Goal: Task Accomplishment & Management: Complete application form

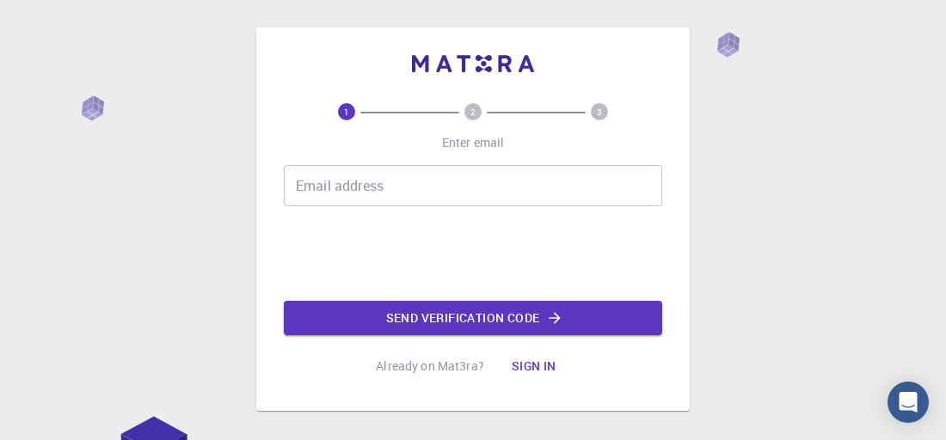
click at [296, 186] on input "Email address" at bounding box center [473, 185] width 378 height 41
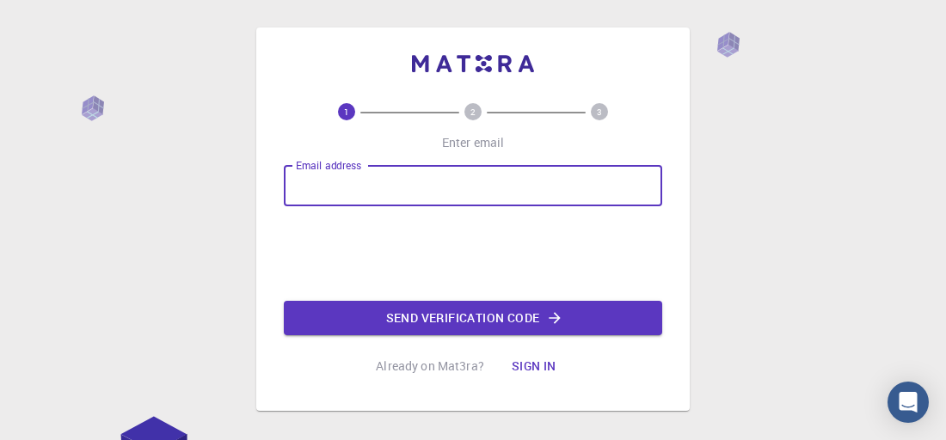
type input "[PERSON_NAME][EMAIL_ADDRESS][PERSON_NAME][DOMAIN_NAME]"
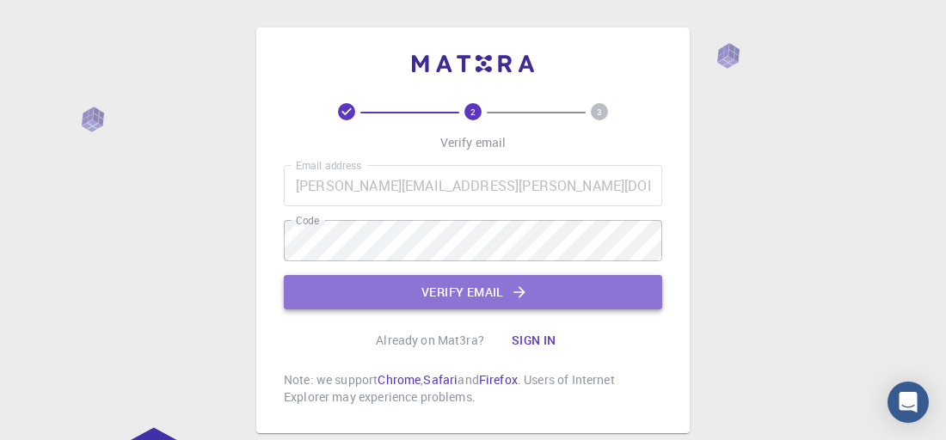
click at [426, 288] on button "Verify email" at bounding box center [473, 292] width 378 height 34
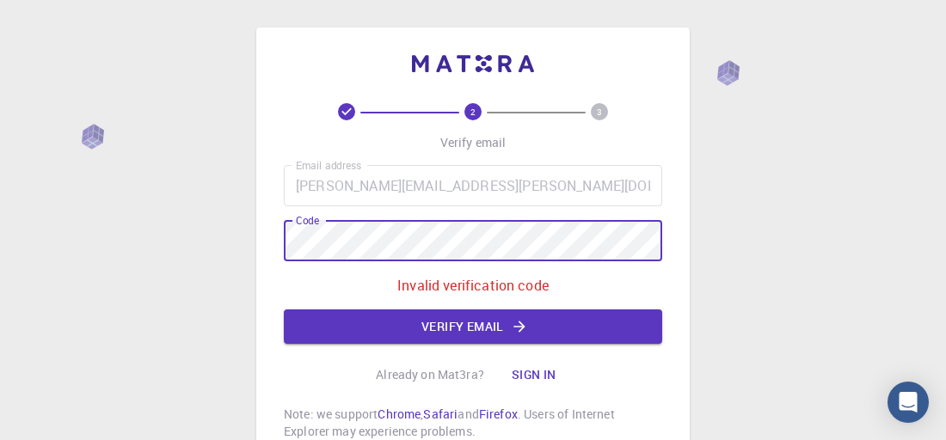
click at [267, 265] on div "2 3 Verify email Email address shital.bhatt@vidyashilp.edu.in Email address Cod…" at bounding box center [472, 248] width 433 height 440
click at [395, 319] on button "Verify email" at bounding box center [473, 326] width 378 height 34
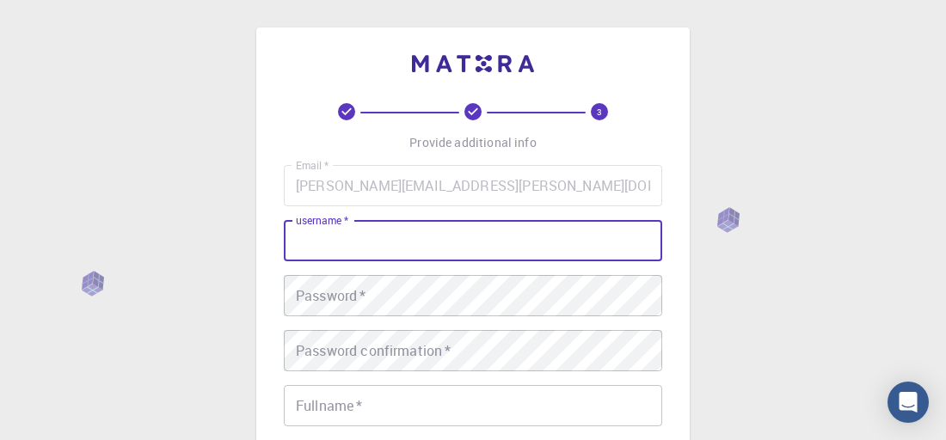
click at [398, 247] on input "username   *" at bounding box center [473, 240] width 378 height 41
type input "shitalbhatt"
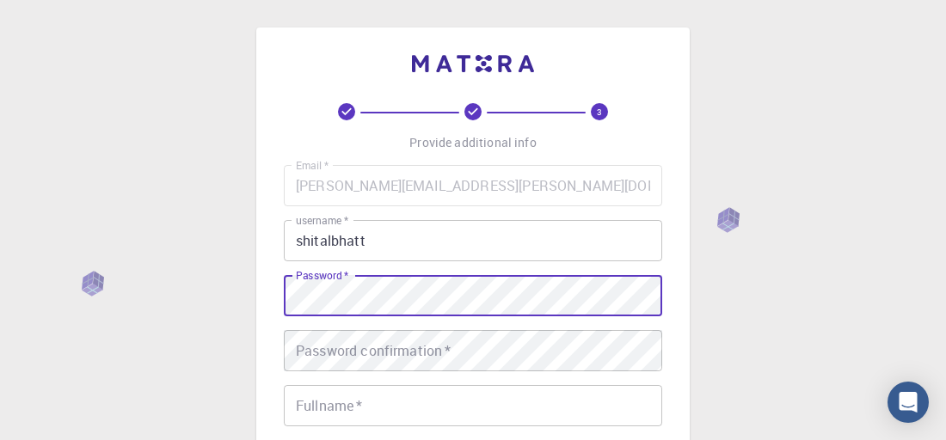
scroll to position [172, 0]
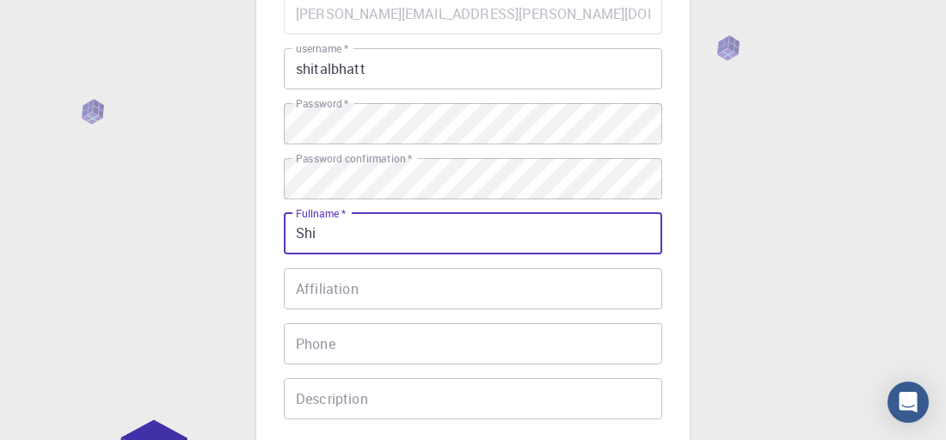
type input "SHITAL DINSHCHANDRA BHATT"
type input "+919925616238"
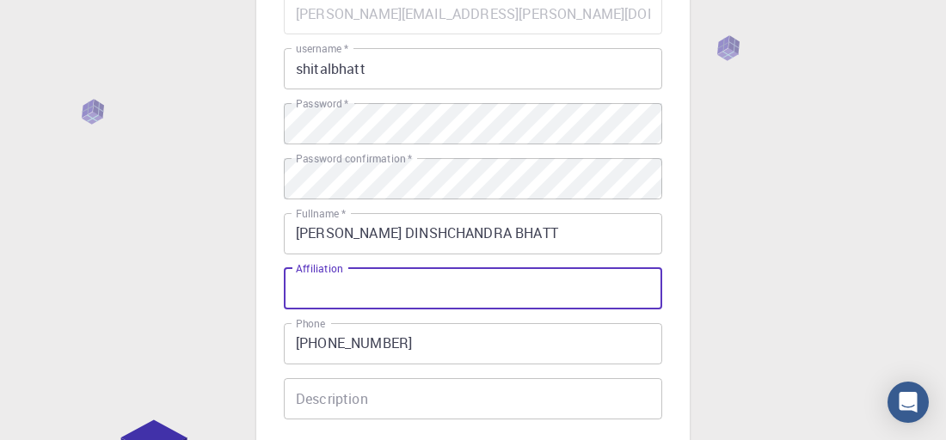
click at [418, 291] on input "Affiliation" at bounding box center [473, 288] width 378 height 41
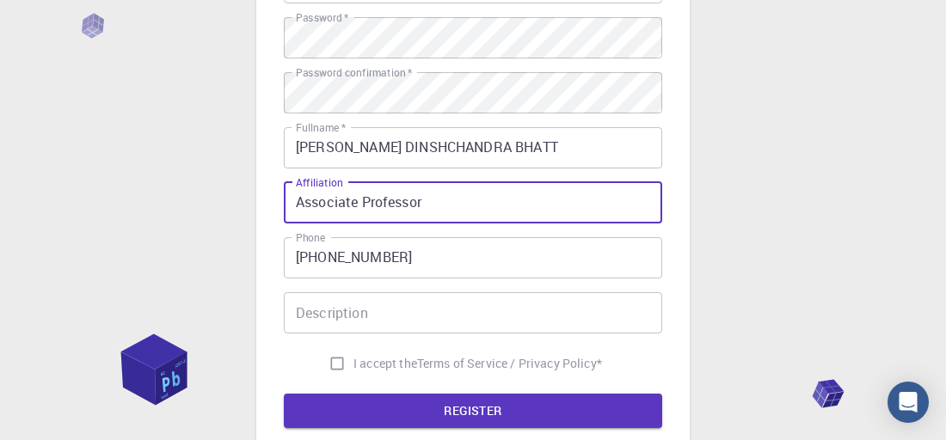
scroll to position [344, 0]
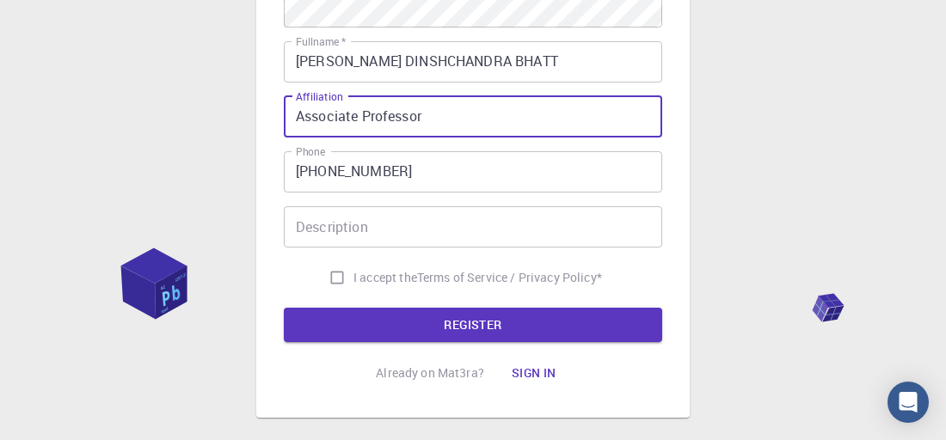
type input "Associate Professor"
click at [371, 234] on input "Description" at bounding box center [473, 226] width 378 height 41
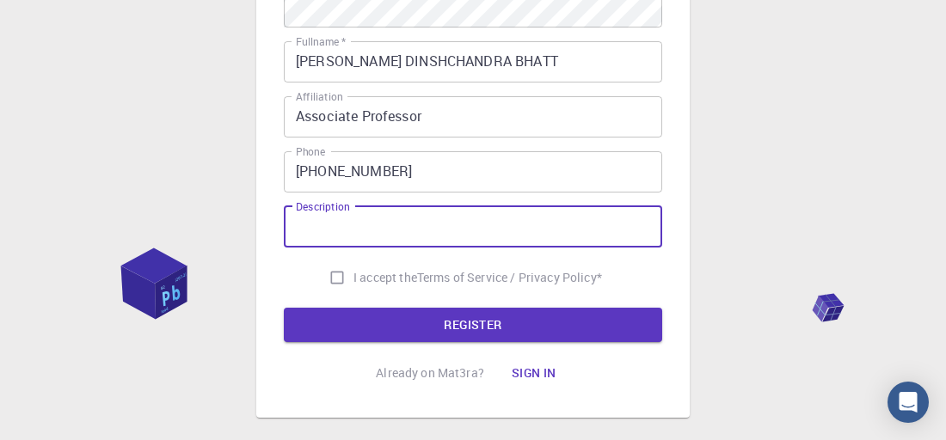
click at [332, 286] on input "I accept the Terms of Service / Privacy Policy *" at bounding box center [337, 277] width 33 height 33
checkbox input "true"
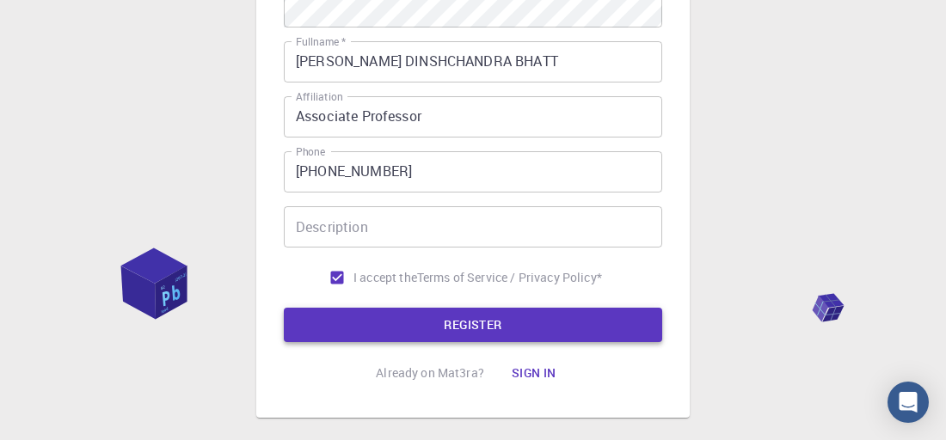
click at [435, 321] on button "REGISTER" at bounding box center [473, 325] width 378 height 34
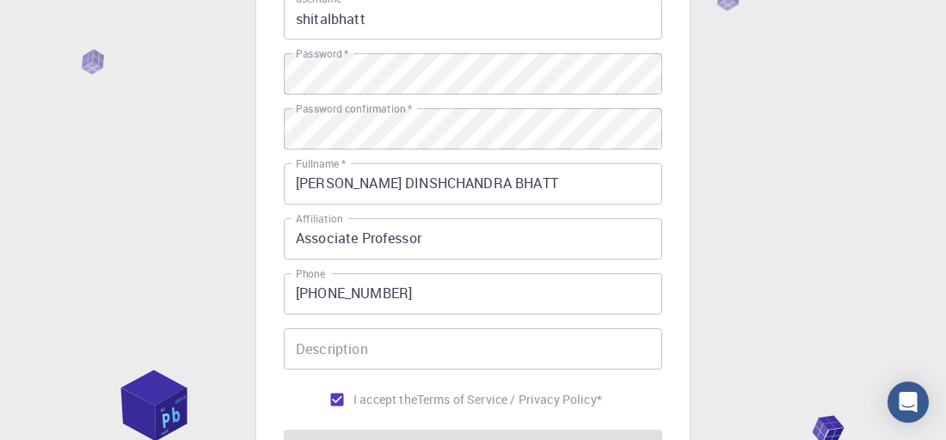
scroll to position [182, 0]
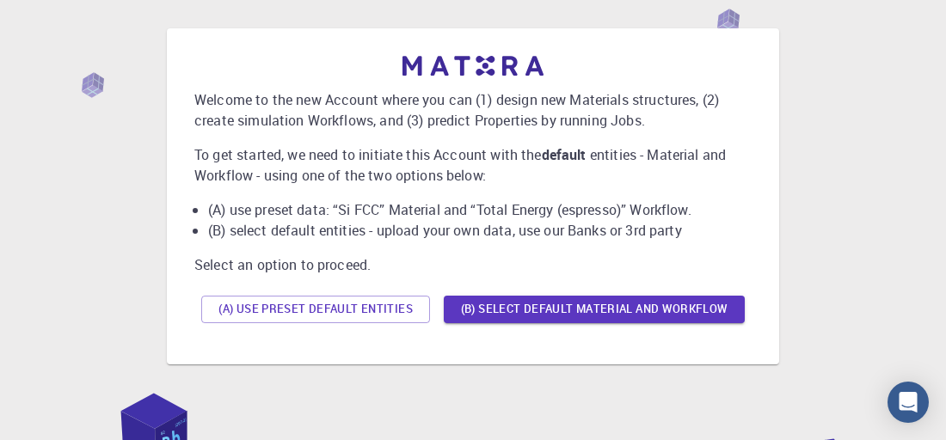
scroll to position [86, 0]
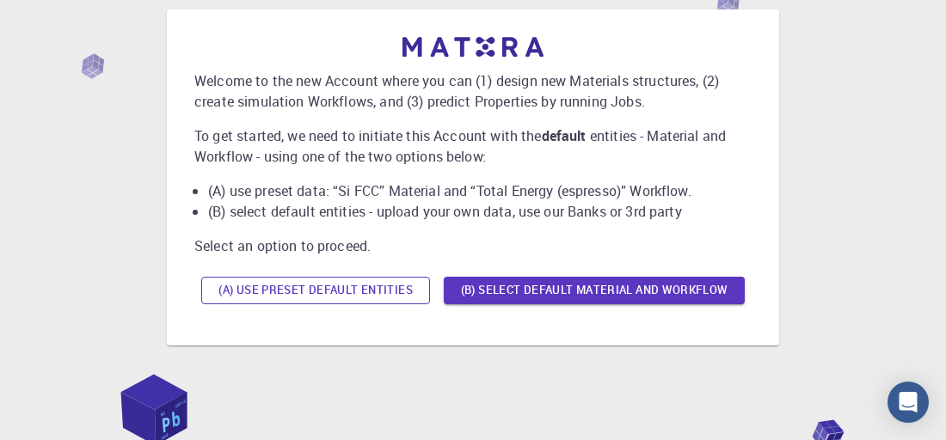
click at [363, 290] on button "(A) Use preset default entities" at bounding box center [315, 291] width 229 height 28
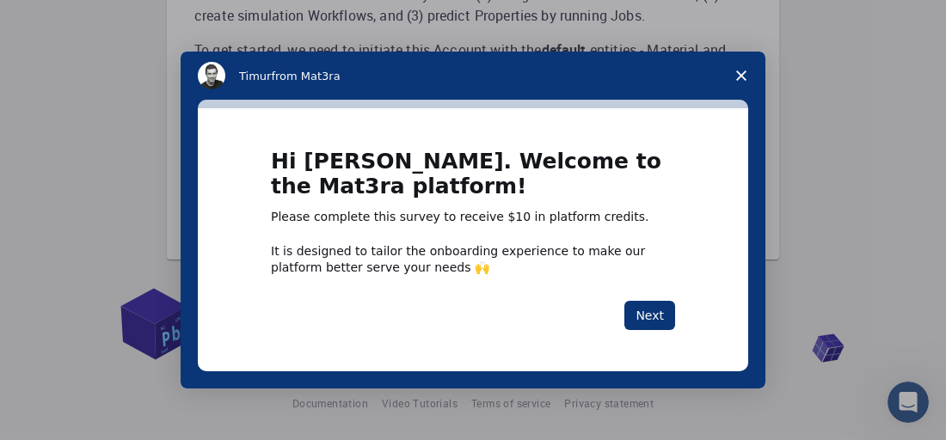
scroll to position [0, 0]
click at [650, 306] on button "Next" at bounding box center [649, 315] width 51 height 29
click at [646, 318] on button "Next" at bounding box center [649, 315] width 51 height 29
click at [637, 317] on button "Next" at bounding box center [649, 315] width 51 height 29
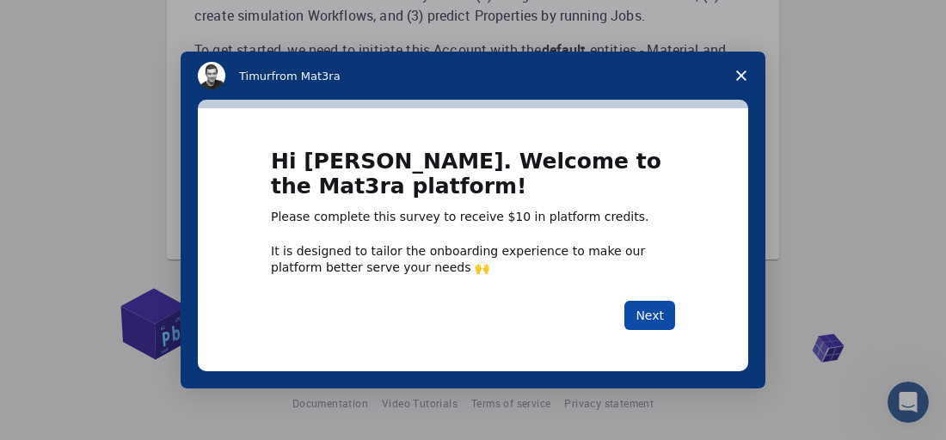
click at [637, 317] on button "Next" at bounding box center [649, 315] width 51 height 29
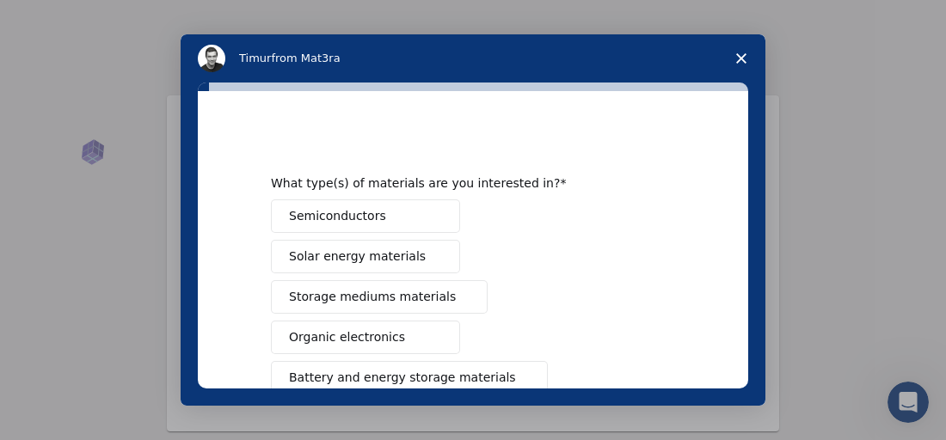
click at [340, 217] on span "Semiconductors" at bounding box center [337, 216] width 97 height 18
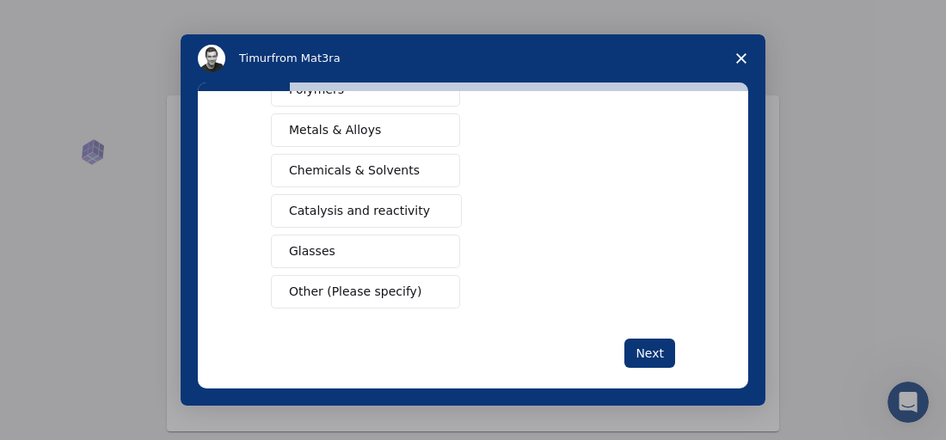
scroll to position [380, 0]
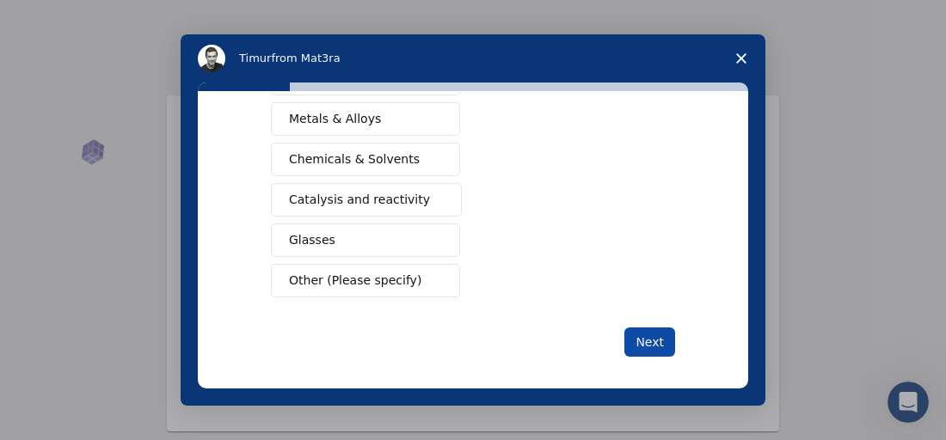
click at [647, 329] on button "Next" at bounding box center [649, 342] width 51 height 29
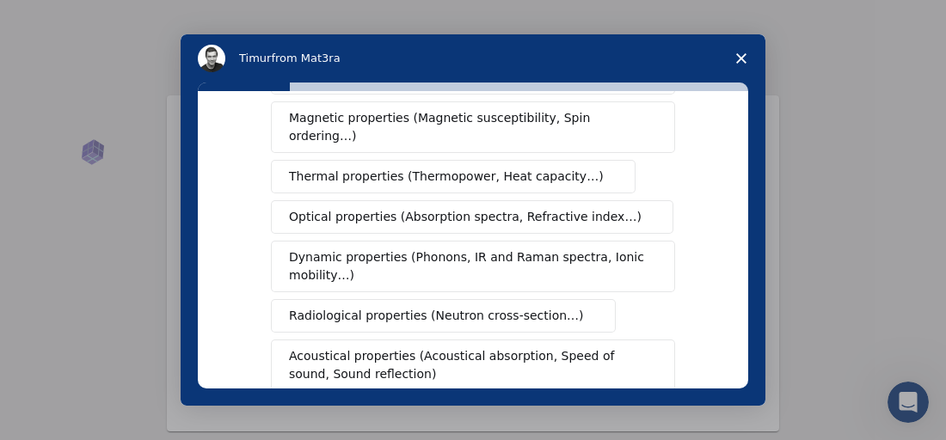
scroll to position [0, 0]
click at [330, 208] on span "Optical properties (Absorption spectra, Refractive index…)" at bounding box center [465, 217] width 352 height 18
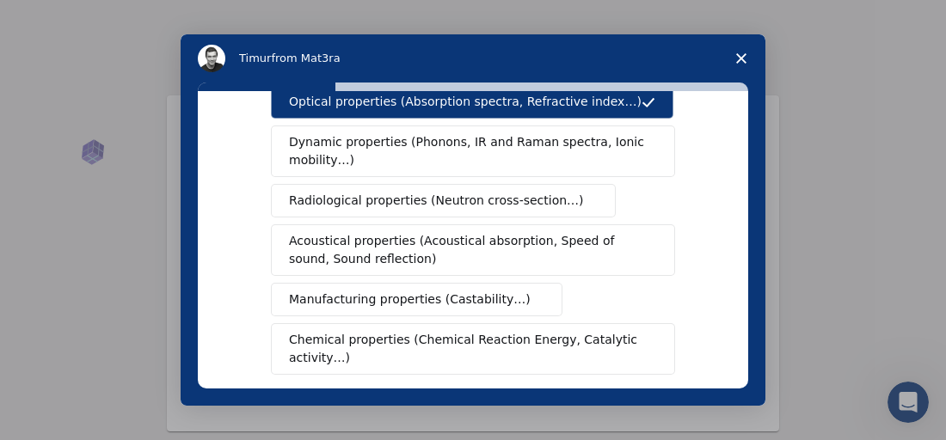
scroll to position [430, 0]
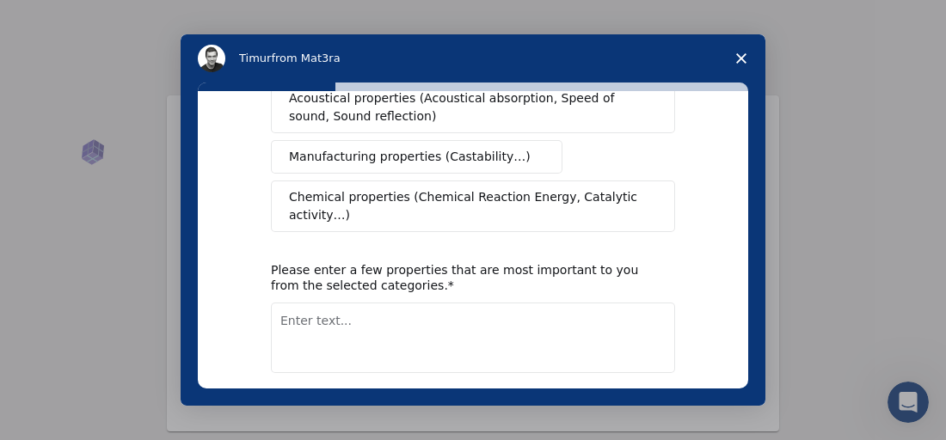
click at [641, 403] on button "Next" at bounding box center [649, 417] width 51 height 29
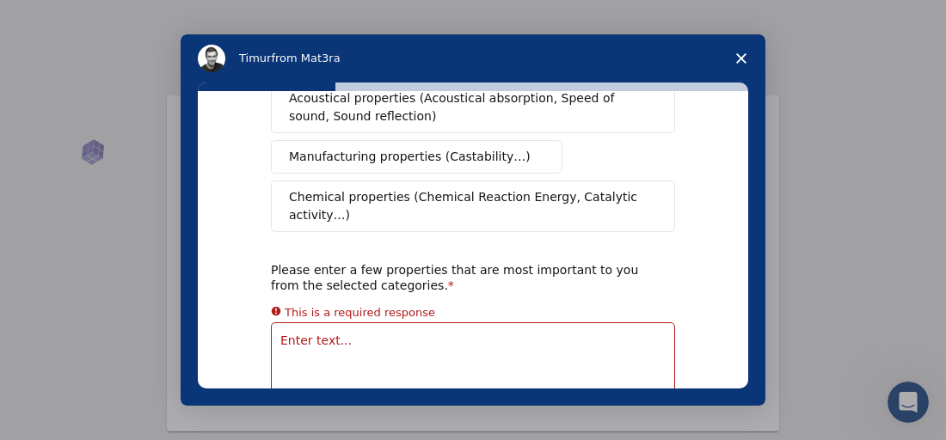
click at [356, 322] on textarea "Enter text..." at bounding box center [473, 357] width 404 height 70
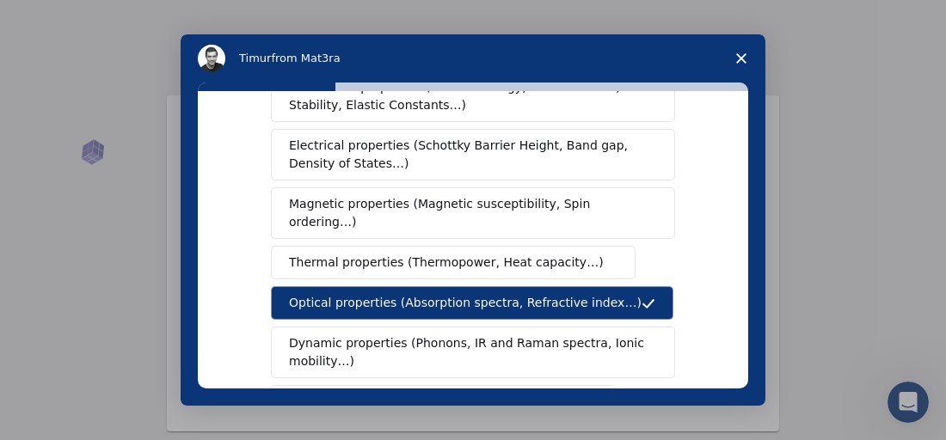
scroll to position [258, 0]
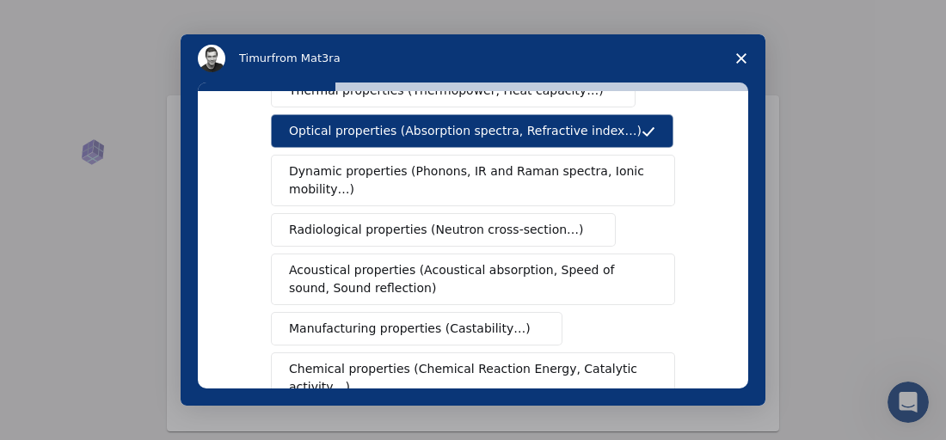
click at [403, 221] on span "Radiological properties (Neutron cross-section…)" at bounding box center [436, 230] width 295 height 18
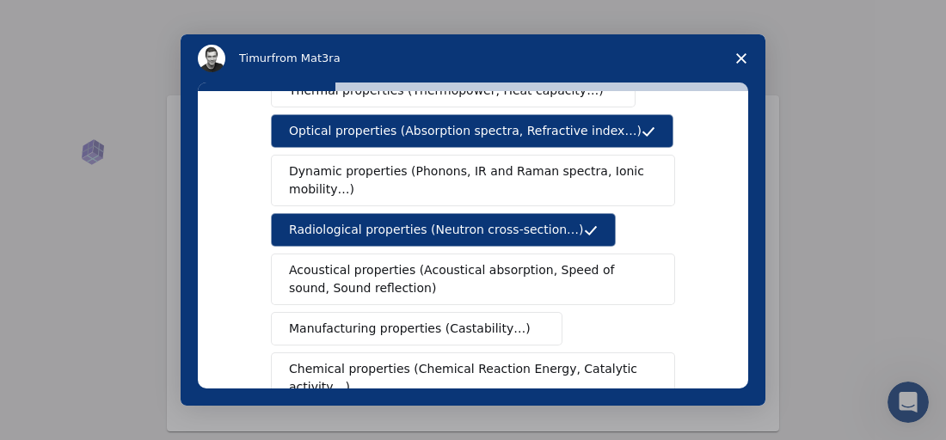
click at [400, 320] on span "Manufacturing properties (Castability…)" at bounding box center [410, 329] width 242 height 18
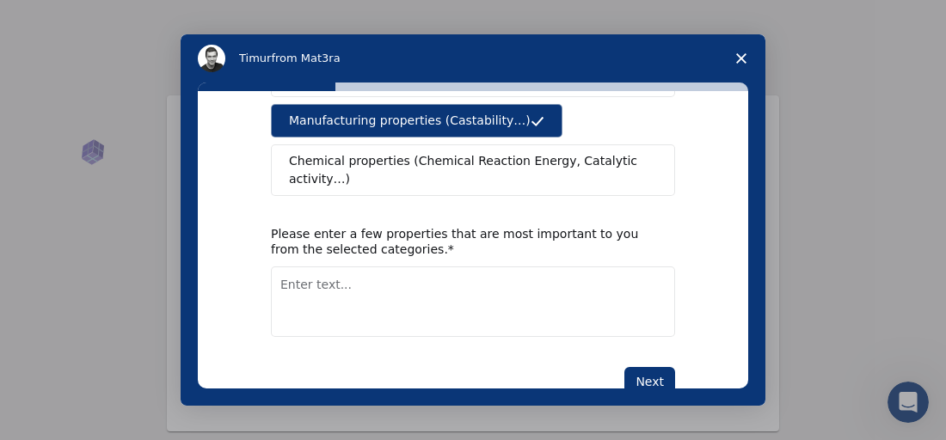
scroll to position [470, 0]
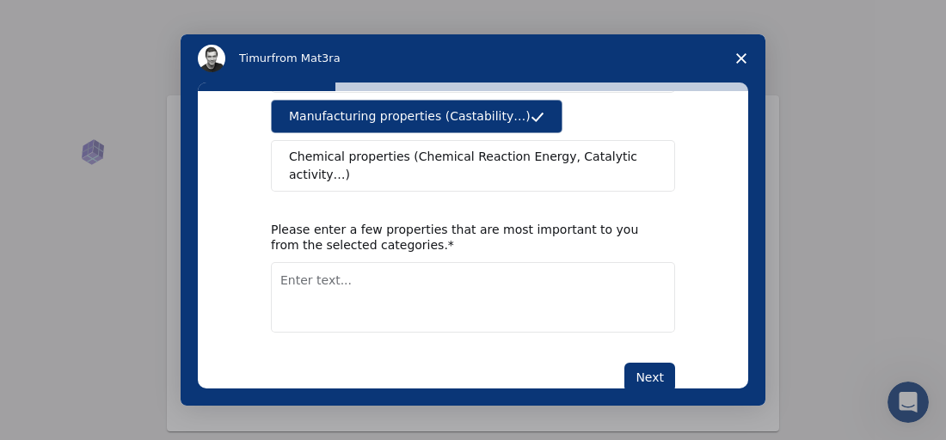
click at [416, 145] on button "Chemical properties (Chemical Reaction Energy, Catalytic activity…)" at bounding box center [473, 166] width 404 height 52
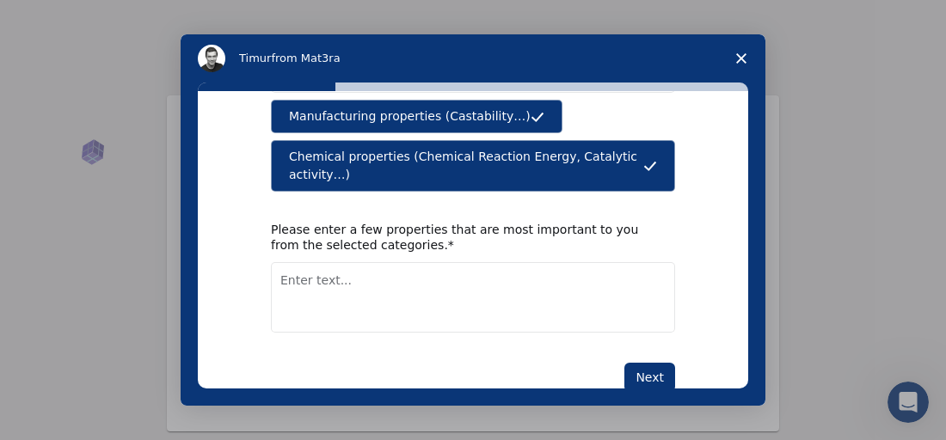
click at [389, 262] on textarea "Enter text..." at bounding box center [473, 297] width 404 height 70
type textarea "catalytic"
click at [655, 363] on button "Next" at bounding box center [649, 377] width 51 height 29
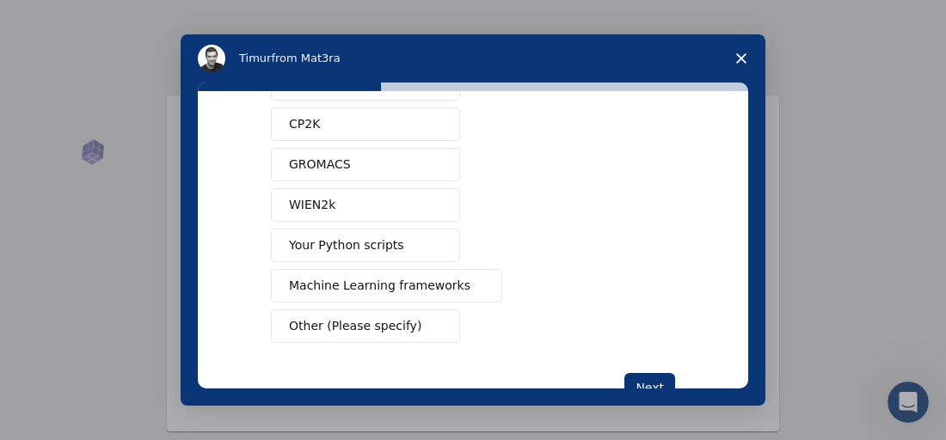
scroll to position [258, 0]
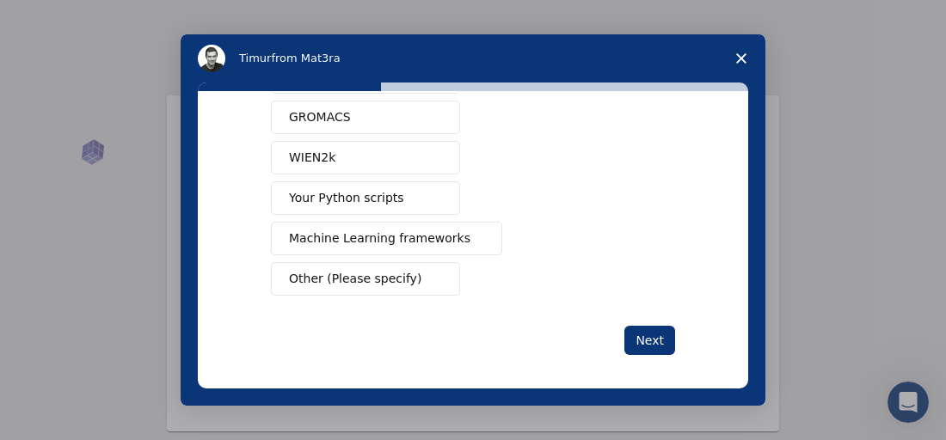
click at [377, 199] on span "Your Python scripts" at bounding box center [346, 198] width 115 height 18
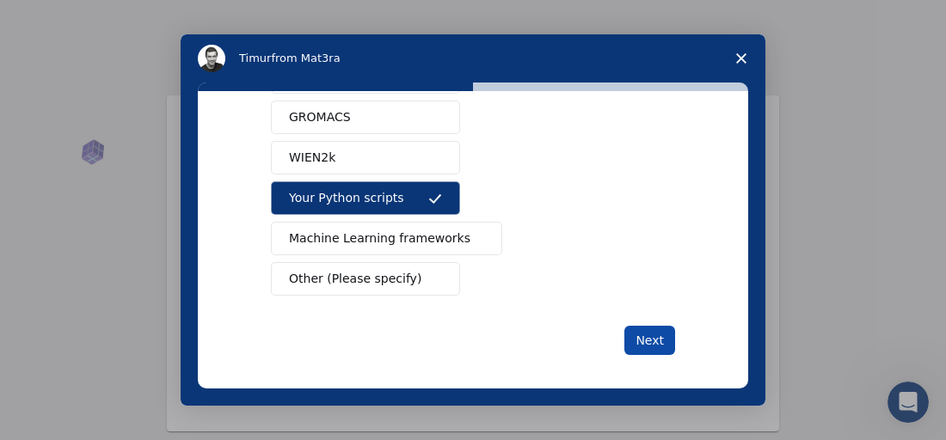
click at [655, 326] on button "Next" at bounding box center [649, 340] width 51 height 29
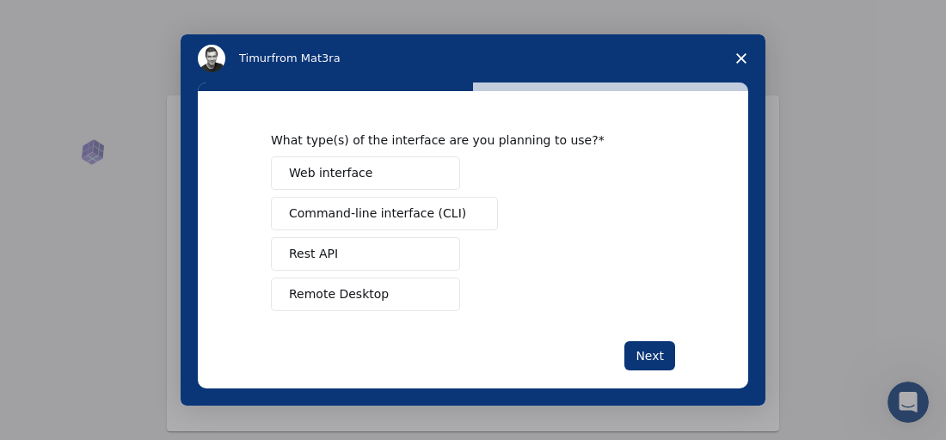
click at [341, 299] on span "Remote Desktop" at bounding box center [339, 294] width 100 height 18
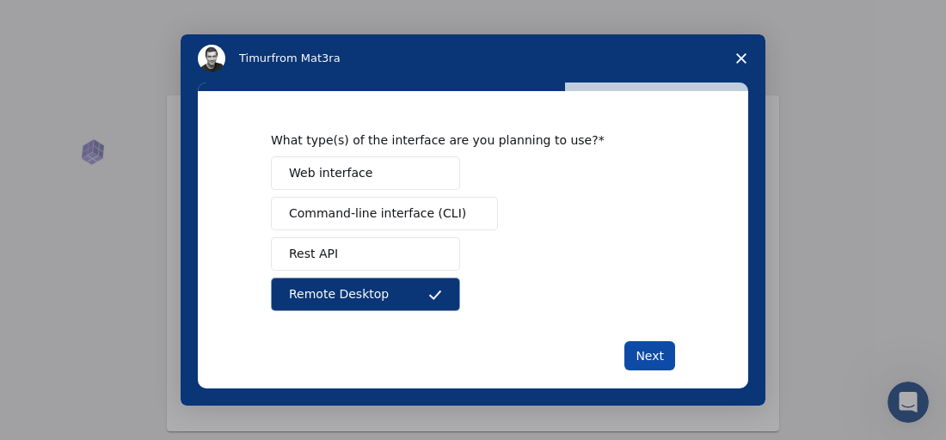
click at [654, 350] on button "Next" at bounding box center [649, 355] width 51 height 29
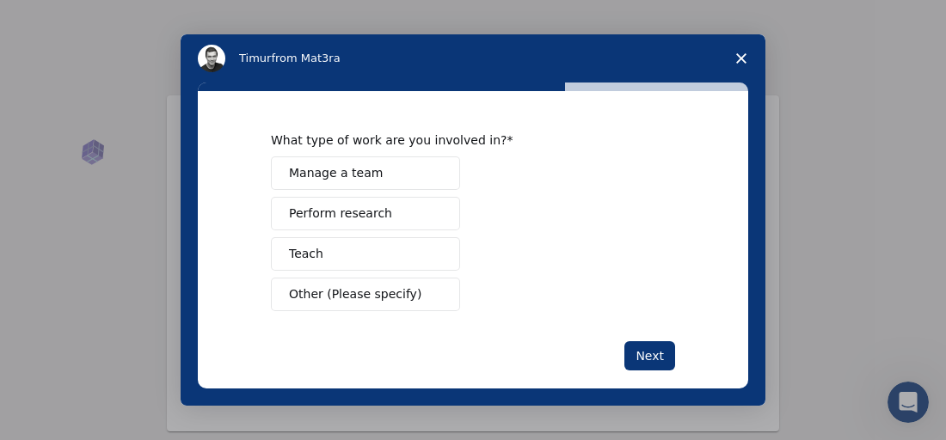
click at [331, 167] on span "Manage a team" at bounding box center [336, 173] width 94 height 18
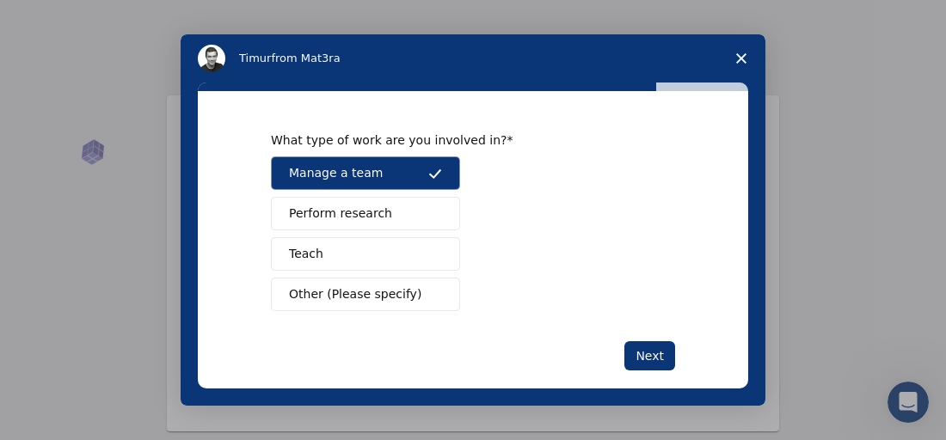
click at [342, 205] on span "Perform research" at bounding box center [340, 214] width 103 height 18
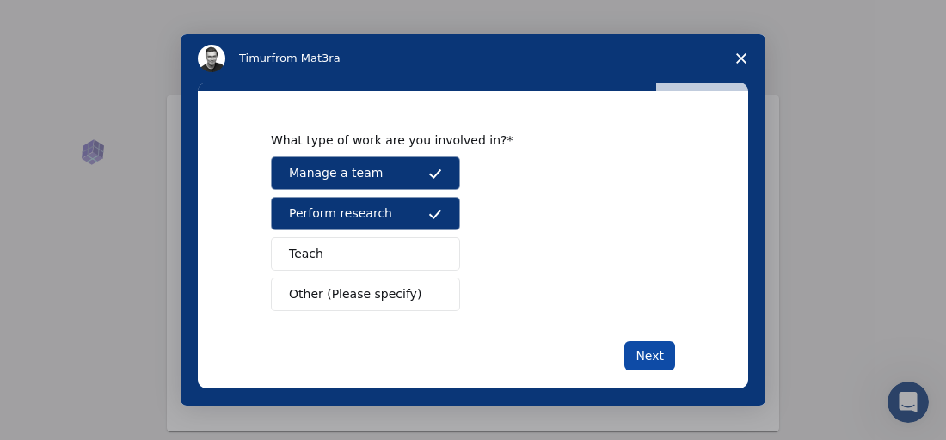
click at [658, 352] on button "Next" at bounding box center [649, 355] width 51 height 29
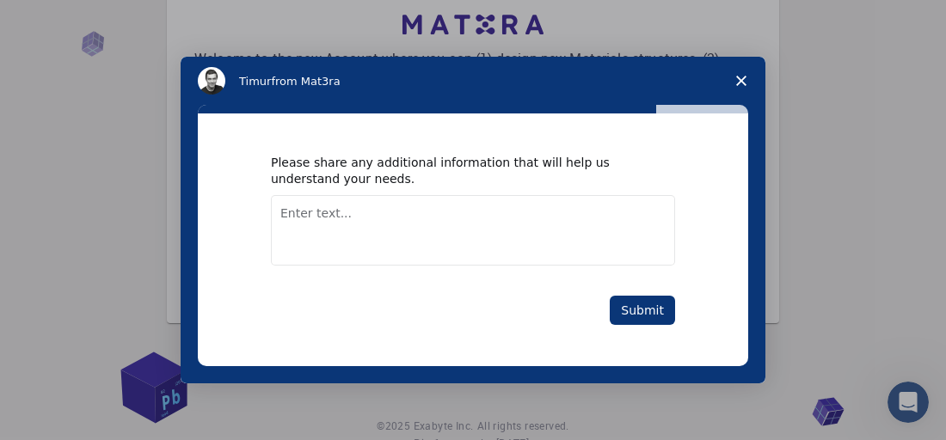
scroll to position [177, 0]
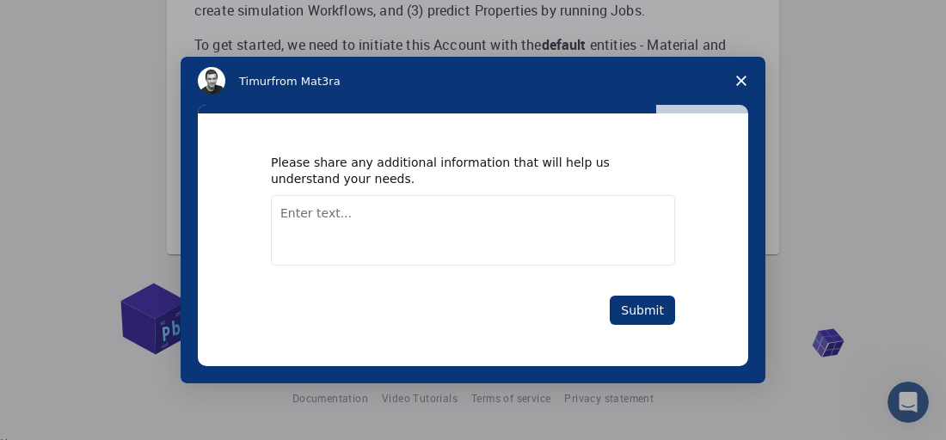
click at [374, 222] on textarea "Enter text..." at bounding box center [473, 230] width 404 height 70
type textarea "project"
click at [638, 286] on div "Please share any additional information that will help us understand your needs…" at bounding box center [473, 239] width 404 height 169
click at [640, 300] on button "Submit" at bounding box center [641, 310] width 65 height 29
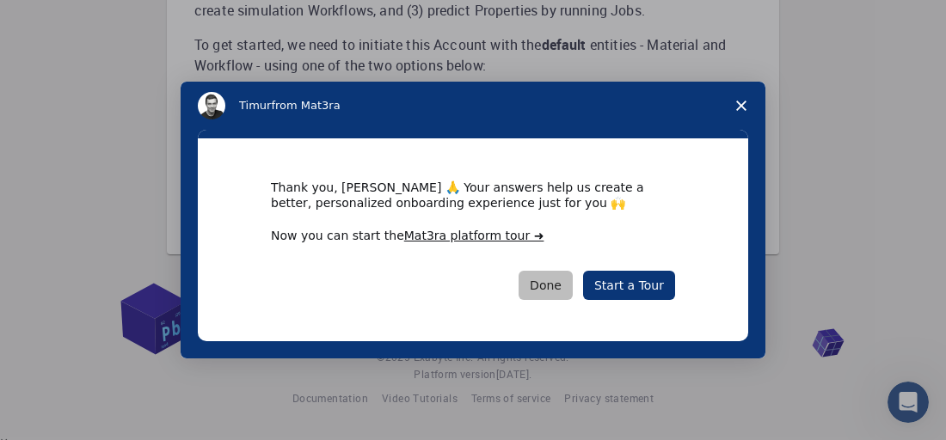
click at [558, 287] on button "Done" at bounding box center [545, 285] width 54 height 29
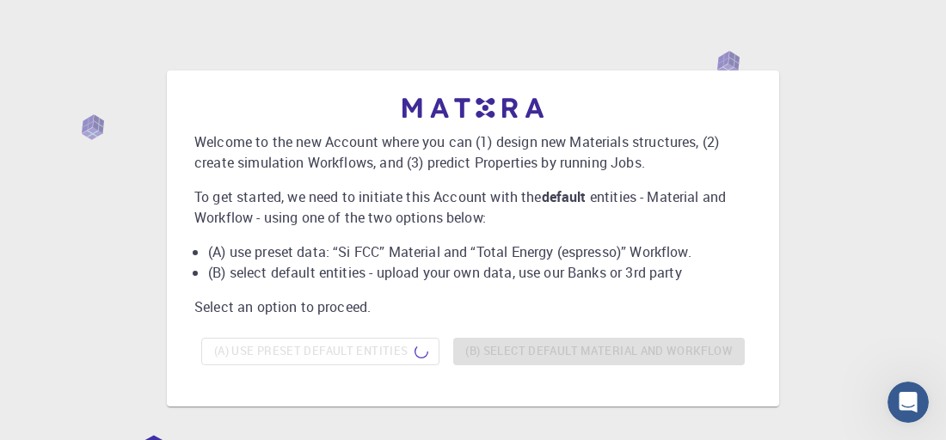
scroll to position [0, 0]
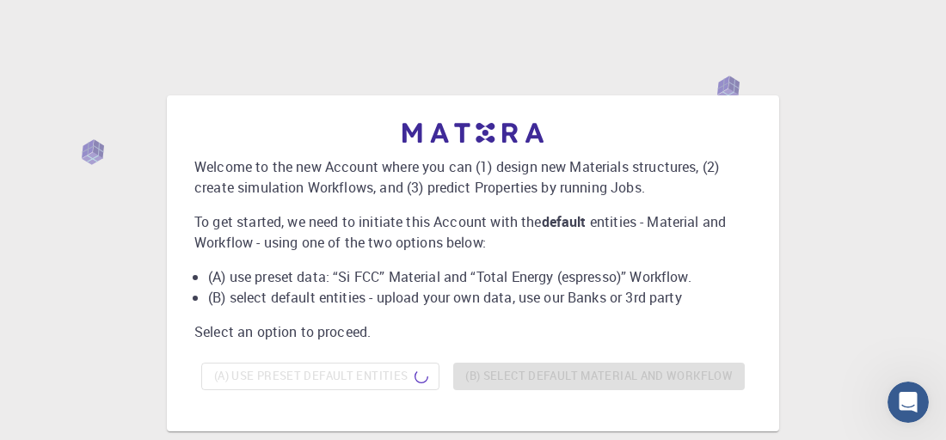
click at [441, 360] on div "(A) Use preset default entities (B) Select default material and workflow" at bounding box center [472, 376] width 557 height 41
click at [386, 383] on div "(A) Use preset default entities (B) Select default material and workflow" at bounding box center [472, 376] width 557 height 41
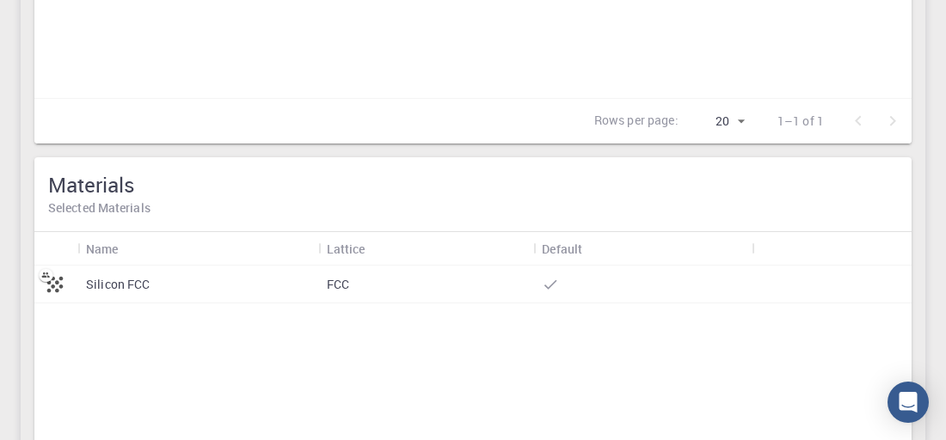
scroll to position [86, 0]
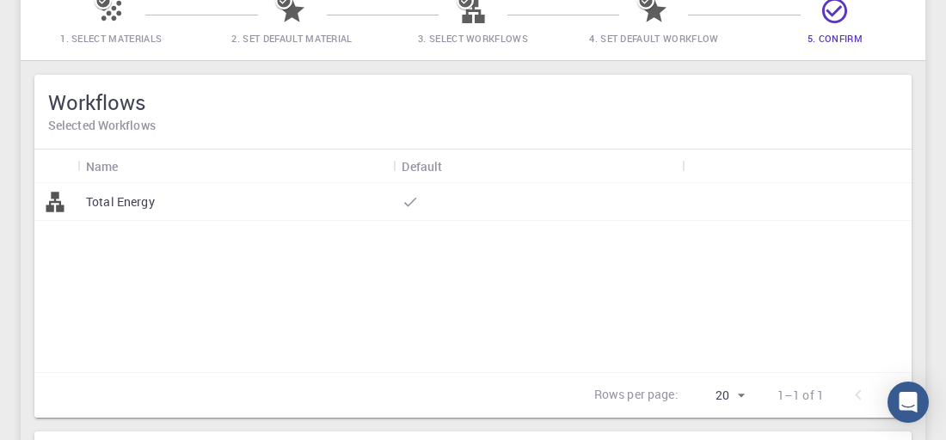
scroll to position [258, 0]
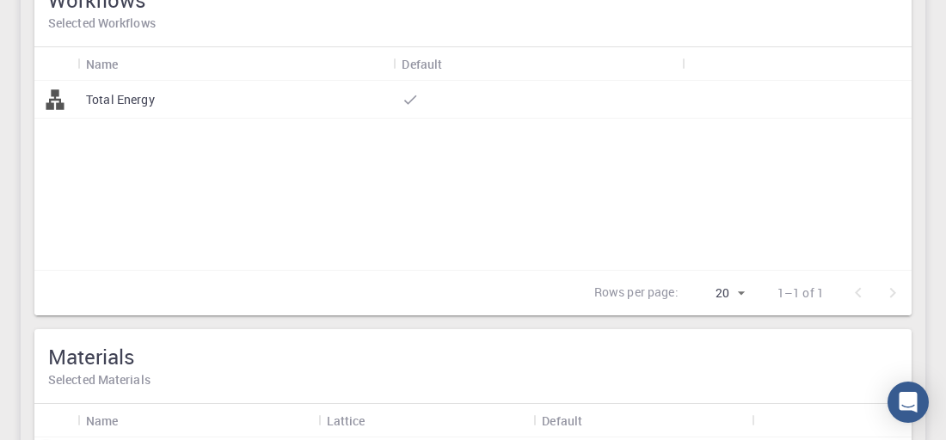
click at [150, 106] on p "Total Energy" at bounding box center [120, 99] width 69 height 17
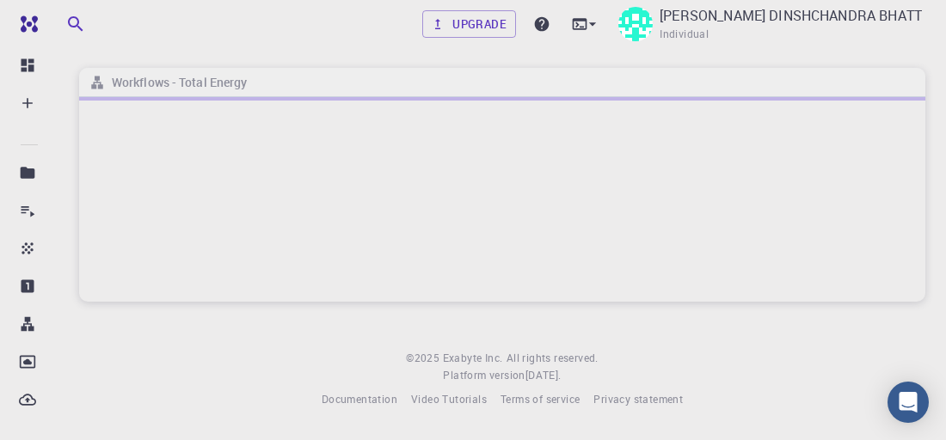
scroll to position [1, 0]
click at [426, 98] on span at bounding box center [502, 98] width 846 height 3
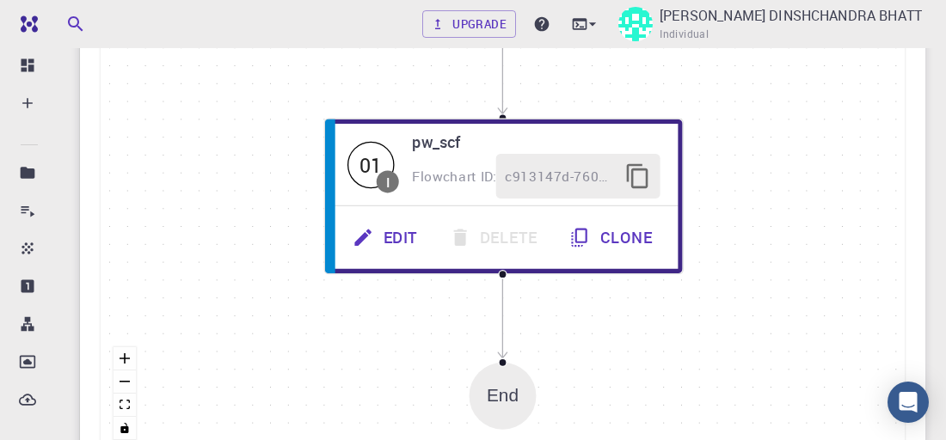
scroll to position [1032, 0]
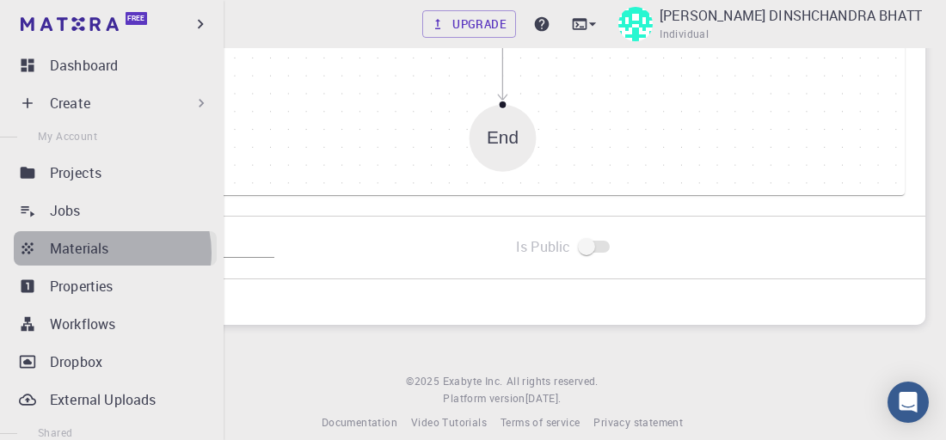
click at [108, 253] on p "Materials" at bounding box center [79, 248] width 58 height 21
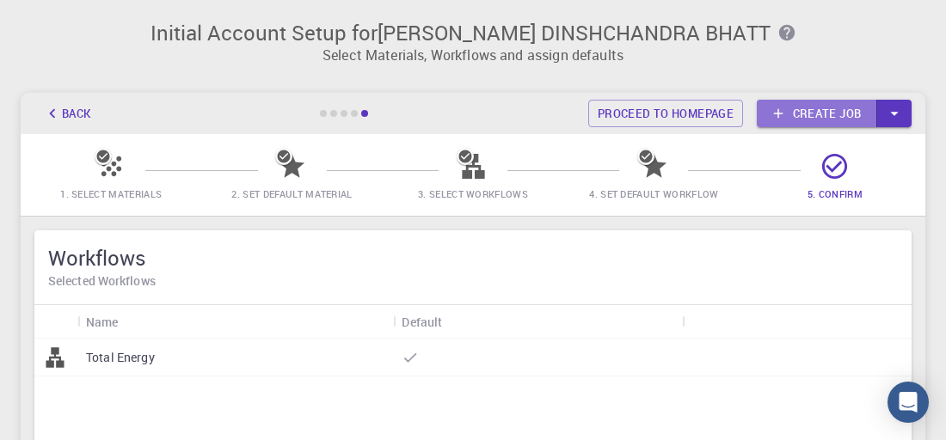
click at [842, 113] on link "Create job" at bounding box center [816, 114] width 120 height 28
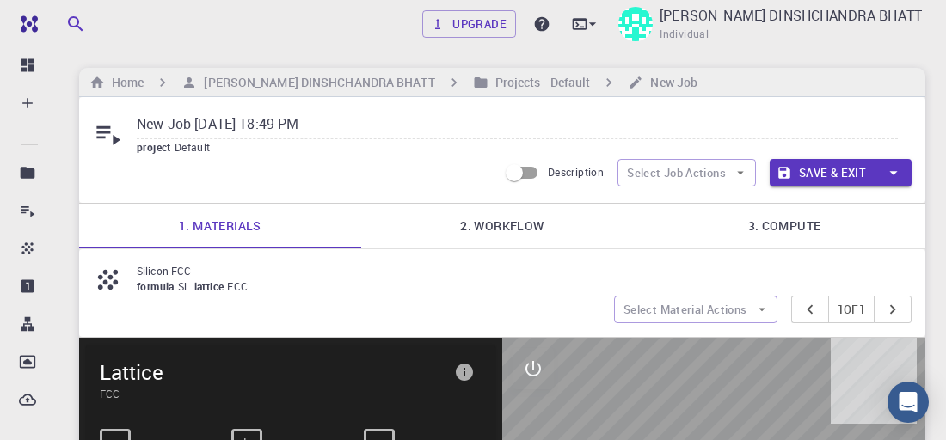
drag, startPoint x: 511, startPoint y: 227, endPoint x: 513, endPoint y: 248, distance: 21.6
click at [511, 227] on link "2. Workflow" at bounding box center [502, 226] width 282 height 45
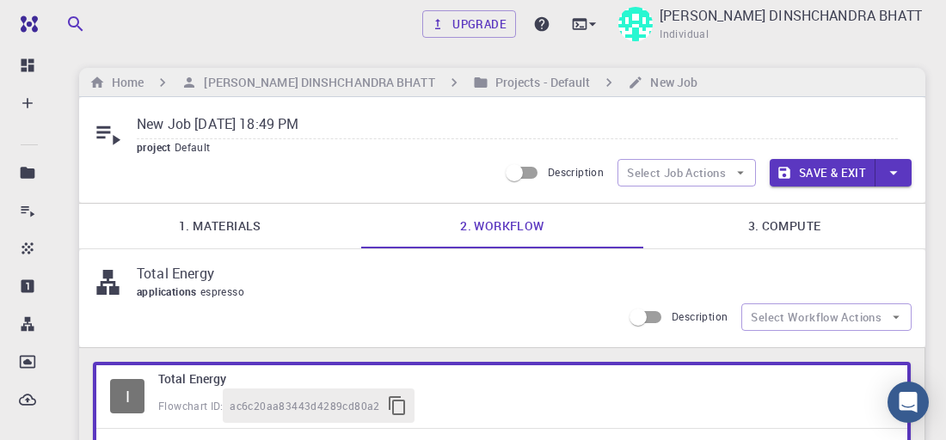
click at [780, 235] on link "3. Compute" at bounding box center [784, 226] width 282 height 45
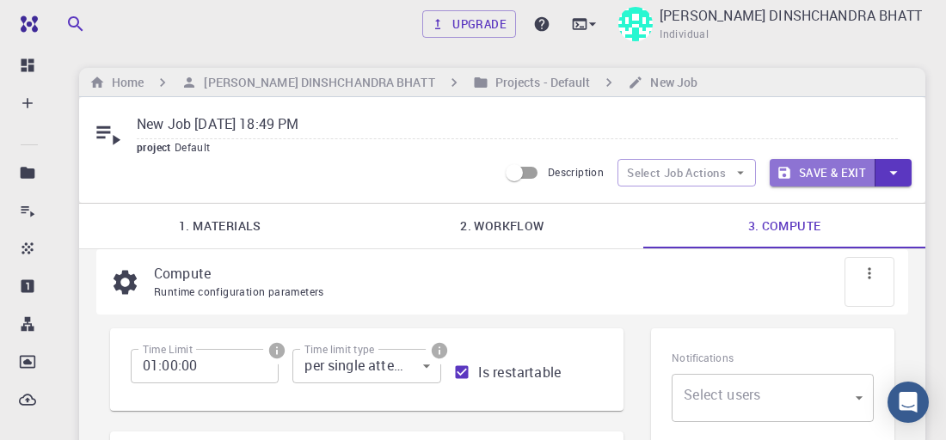
click at [830, 174] on button "Save & Exit" at bounding box center [822, 173] width 106 height 28
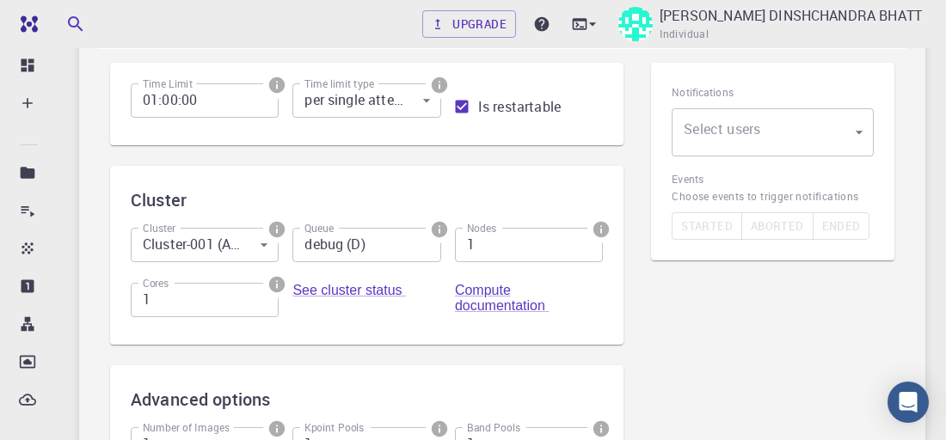
scroll to position [86, 0]
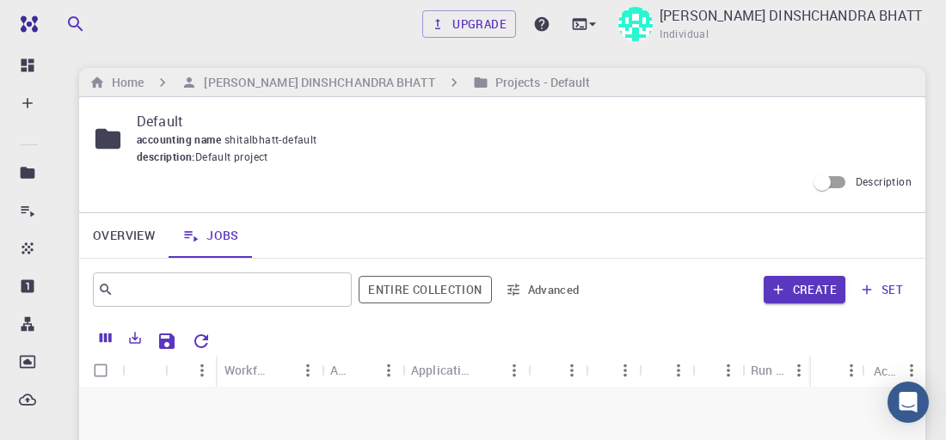
scroll to position [258, 0]
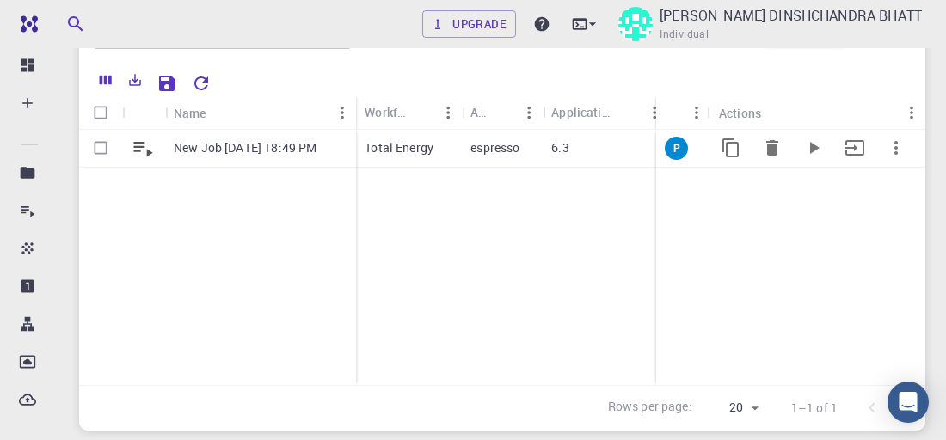
click at [204, 151] on p "New Job Sep 7, 2025, 18:49 PM" at bounding box center [245, 147] width 143 height 17
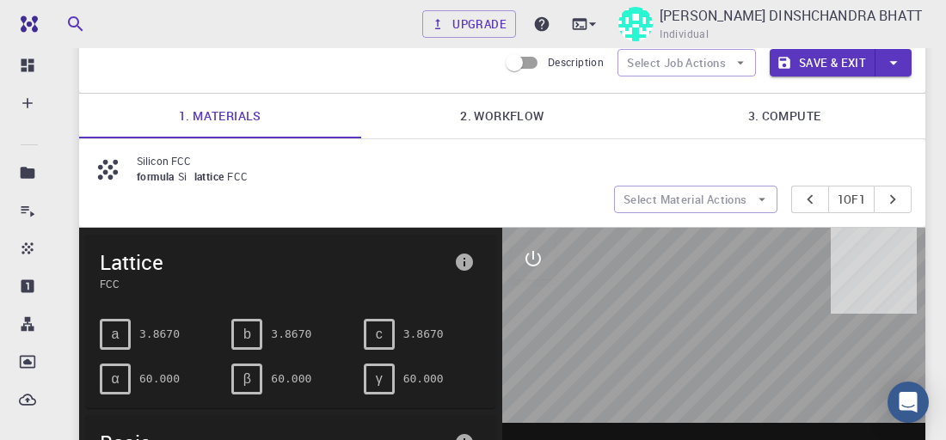
scroll to position [86, 0]
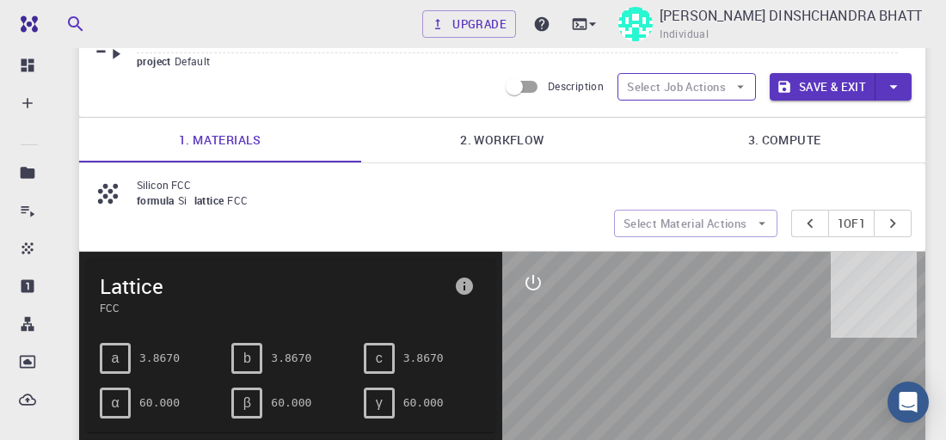
click at [691, 79] on button "Select Job Actions" at bounding box center [686, 87] width 138 height 28
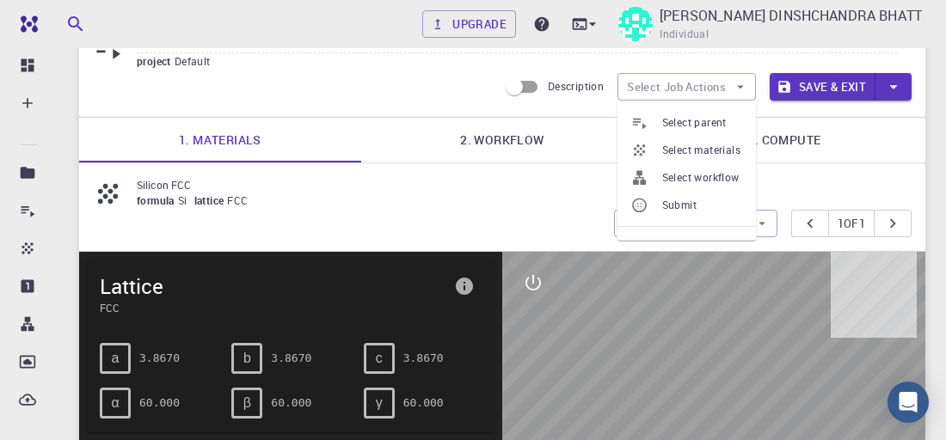
click at [860, 153] on link "3. Compute" at bounding box center [784, 140] width 282 height 45
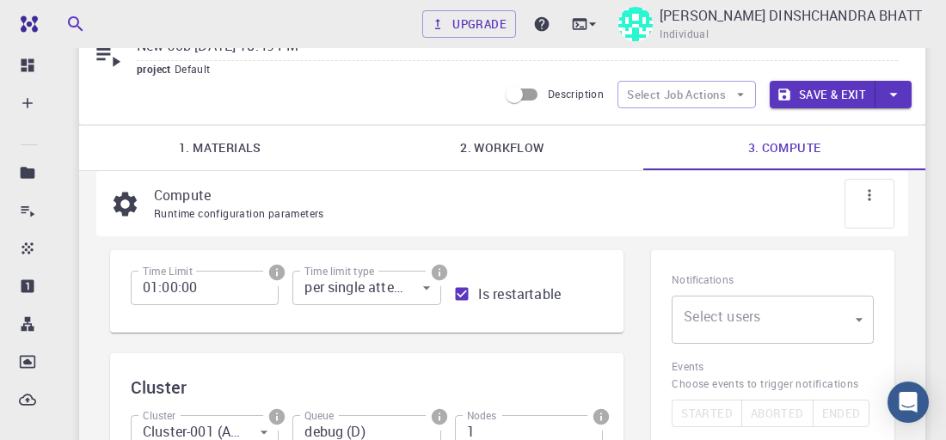
scroll to position [0, 0]
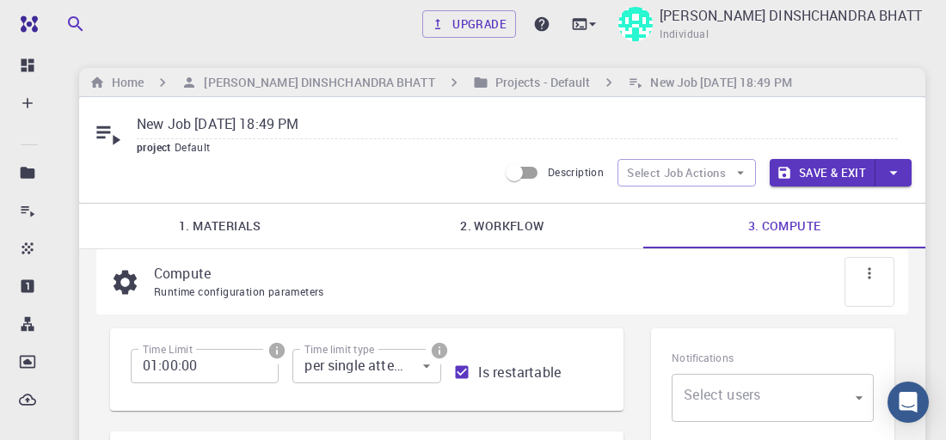
click at [885, 172] on icon "button" at bounding box center [893, 172] width 19 height 19
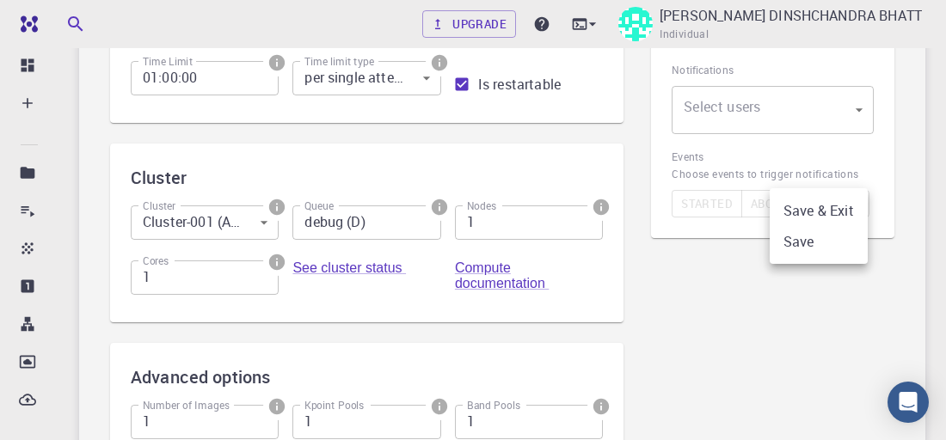
scroll to position [344, 0]
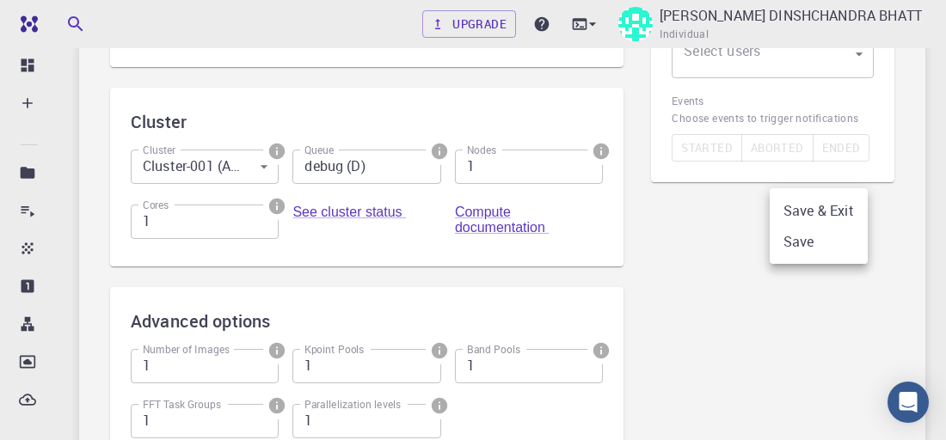
click at [750, 77] on div at bounding box center [473, 220] width 946 height 440
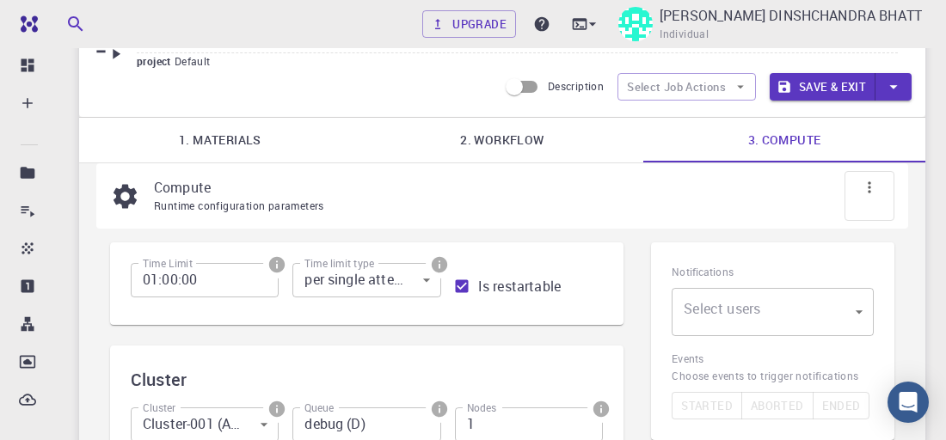
scroll to position [0, 0]
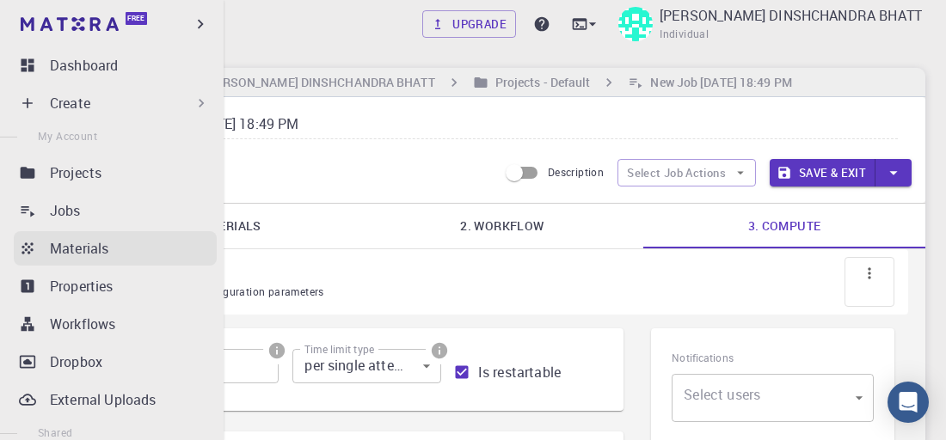
click at [91, 258] on p "Materials" at bounding box center [79, 248] width 58 height 21
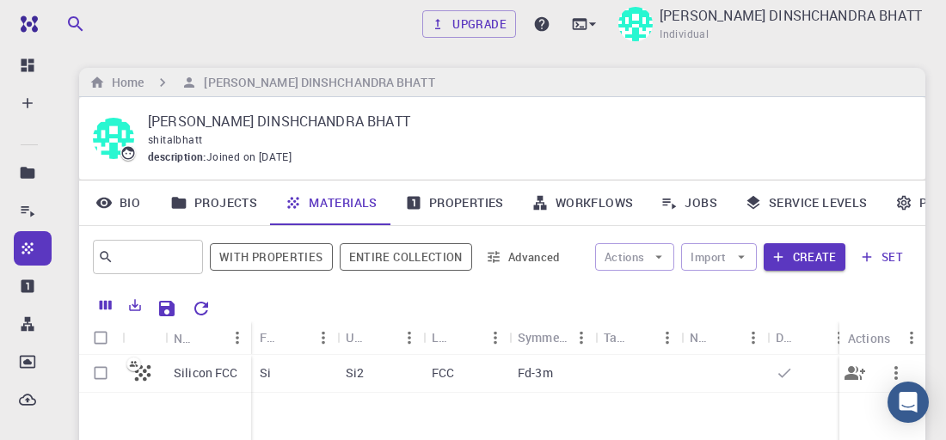
click at [149, 376] on icon at bounding box center [143, 373] width 16 height 16
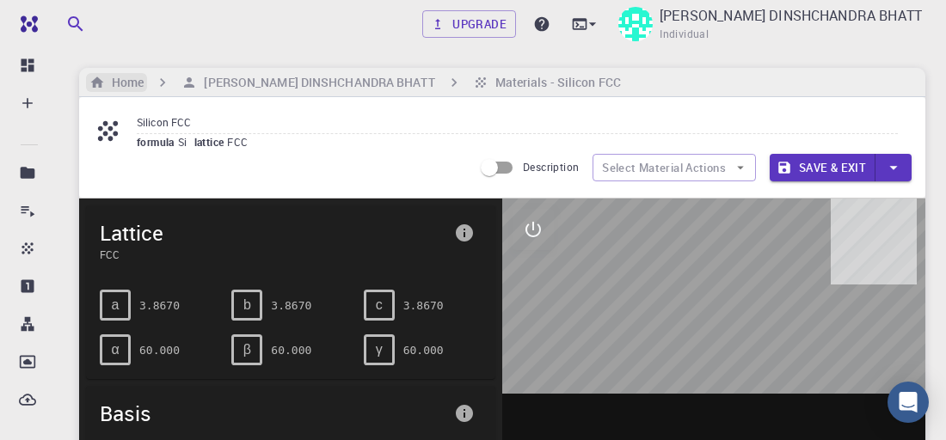
click at [125, 84] on h6 "Home" at bounding box center [124, 82] width 39 height 19
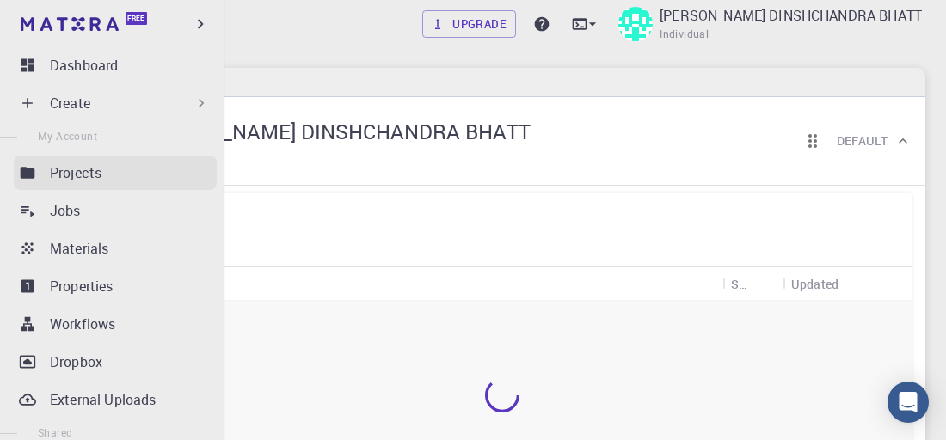
click at [51, 175] on p "Projects" at bounding box center [76, 172] width 52 height 21
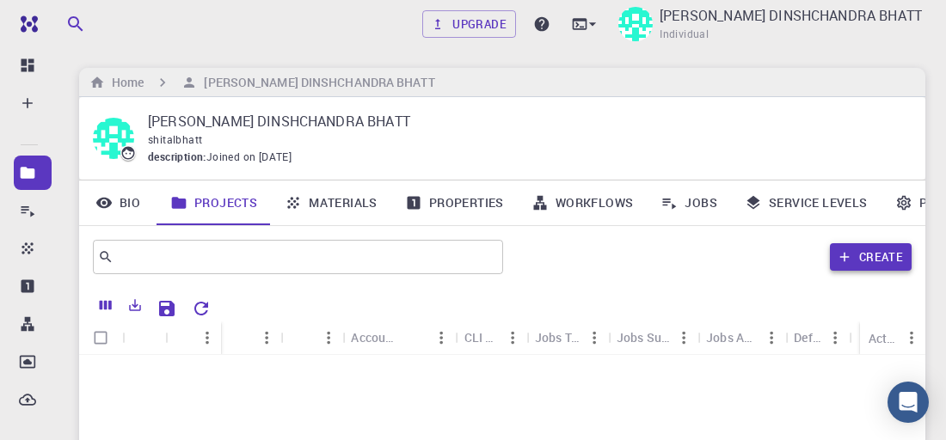
click at [865, 267] on button "Create" at bounding box center [871, 257] width 82 height 28
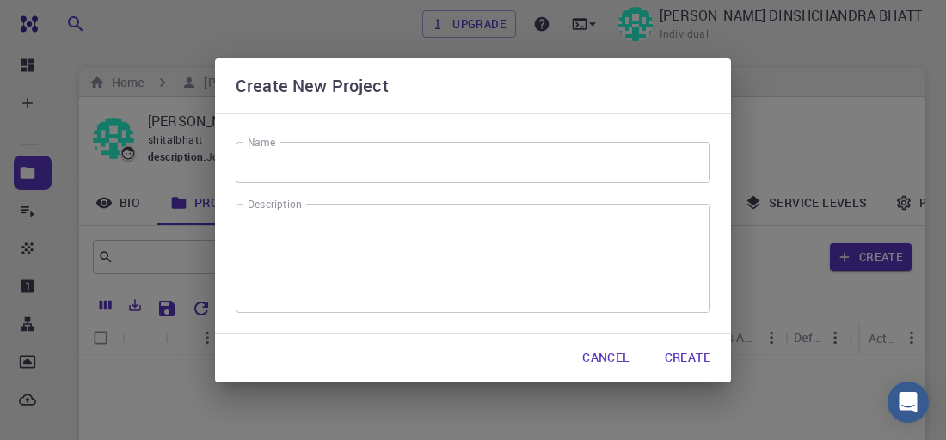
click at [324, 162] on input "Name" at bounding box center [473, 162] width 475 height 41
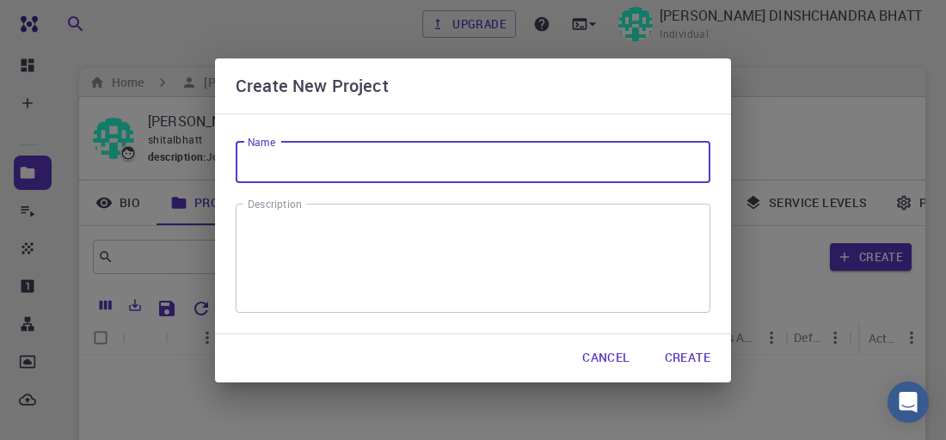
paste input "Photocatalyst Degradation."
type input "Photocatalyst Degradation."
click at [700, 352] on button "Create" at bounding box center [687, 358] width 73 height 34
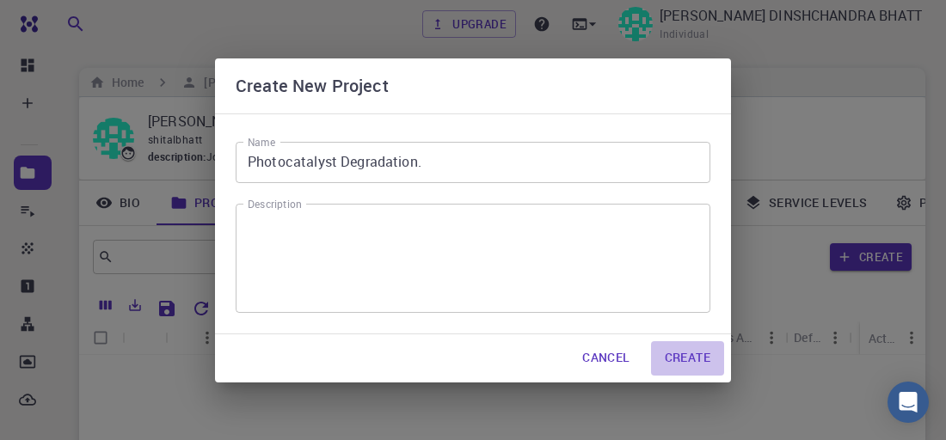
click at [704, 358] on button "Create" at bounding box center [687, 358] width 73 height 34
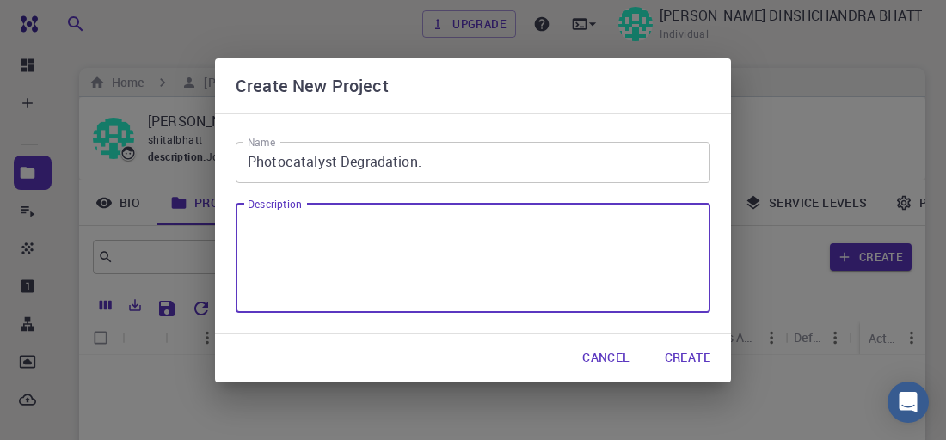
click at [397, 236] on textarea "Description" at bounding box center [473, 257] width 450 height 81
paste textarea "Photocatalyst Degradation."
type textarea "Photocatalyst Degradation."
click at [707, 358] on button "Create" at bounding box center [687, 358] width 73 height 34
click at [598, 285] on textarea "Photocatalyst Degradation." at bounding box center [473, 257] width 450 height 81
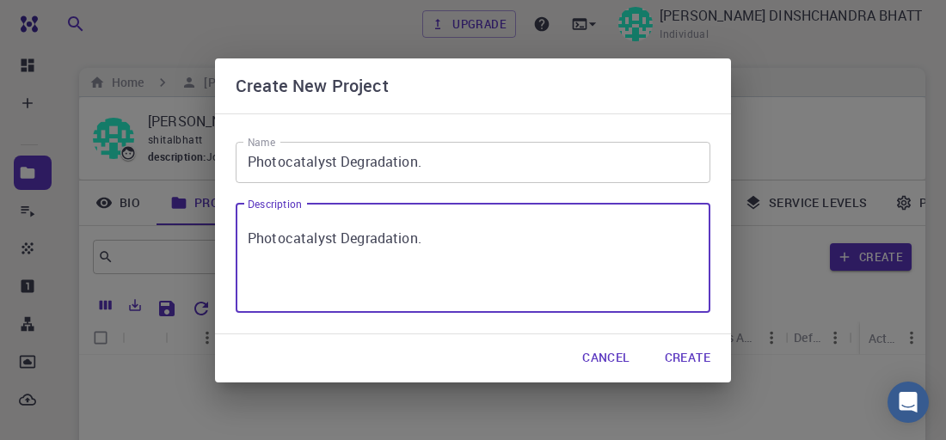
click at [598, 285] on textarea "Photocatalyst Degradation." at bounding box center [473, 257] width 450 height 81
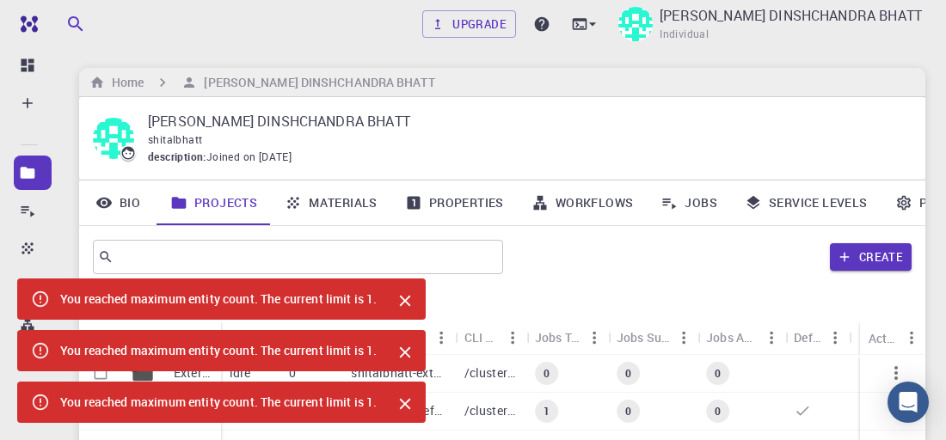
click at [656, 262] on div "Create" at bounding box center [710, 256] width 401 height 41
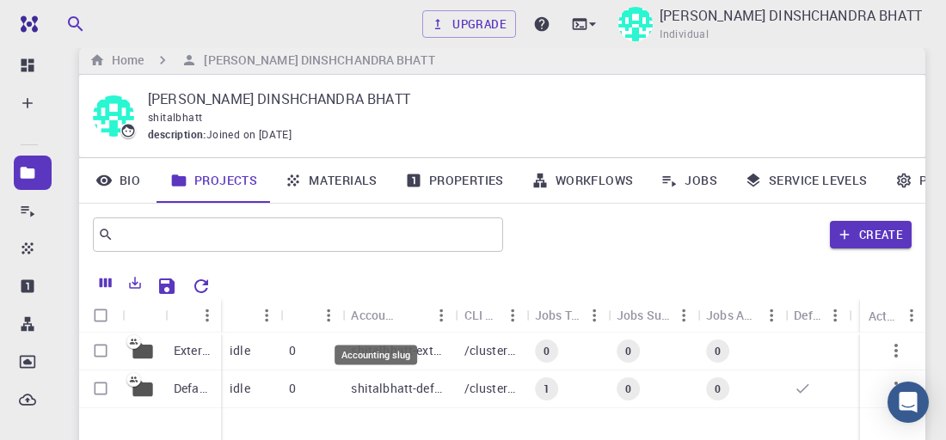
scroll to position [86, 0]
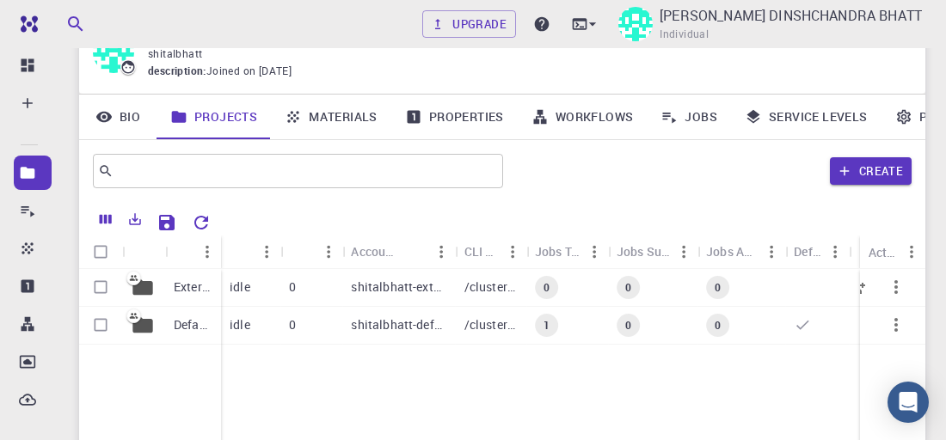
click at [214, 293] on div "External" at bounding box center [193, 288] width 56 height 38
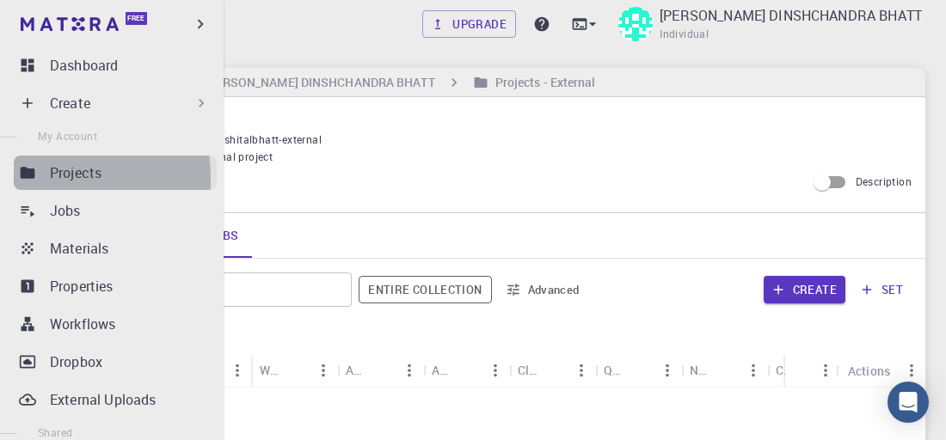
click at [25, 179] on icon at bounding box center [27, 172] width 17 height 17
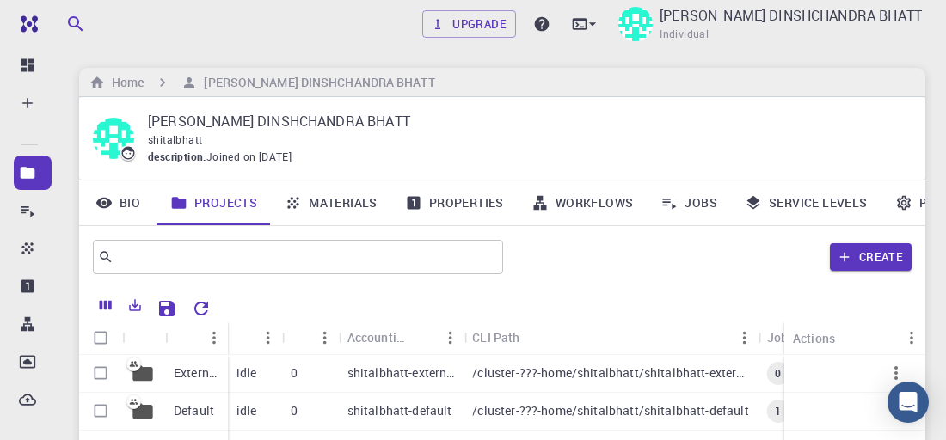
scroll to position [86, 0]
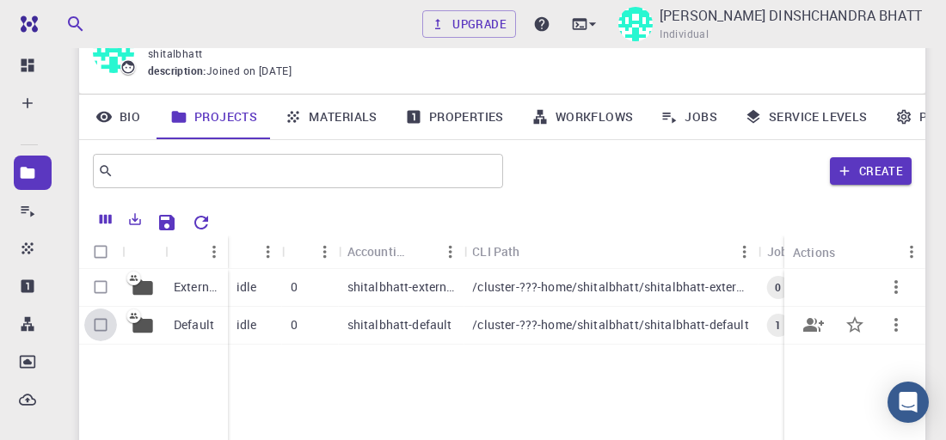
click at [104, 330] on input "Select row" at bounding box center [100, 325] width 33 height 33
checkbox input "true"
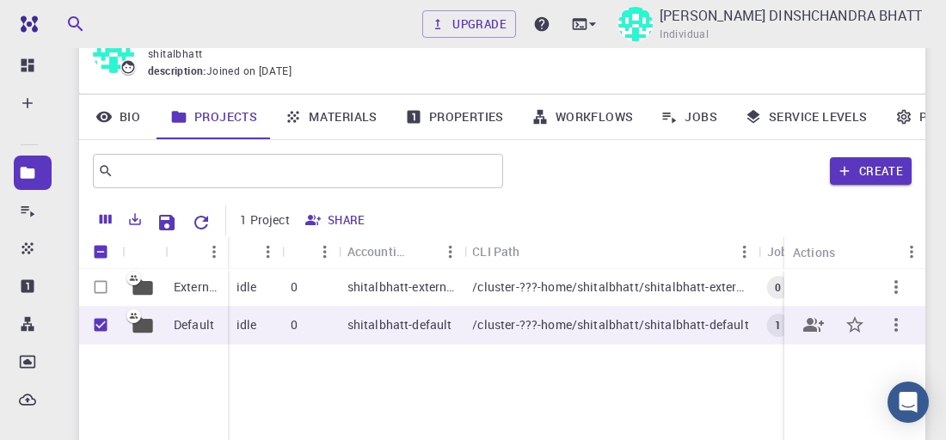
click at [228, 331] on div "idle" at bounding box center [255, 326] width 54 height 38
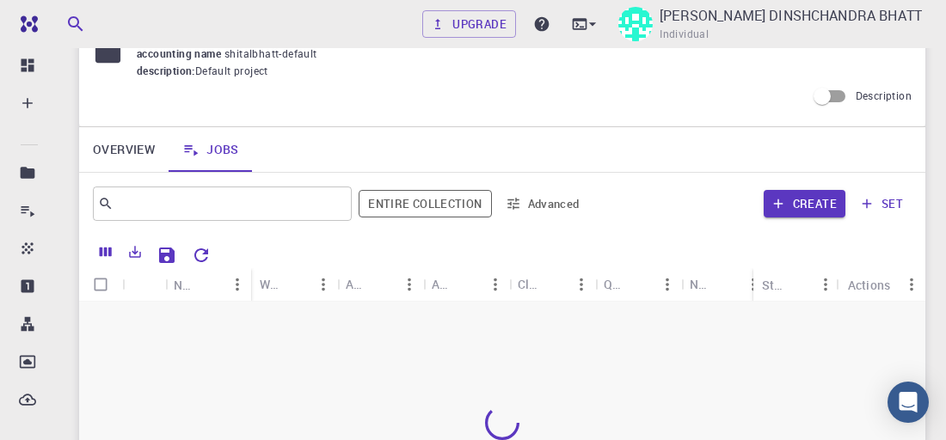
click at [523, 331] on div at bounding box center [502, 423] width 846 height 242
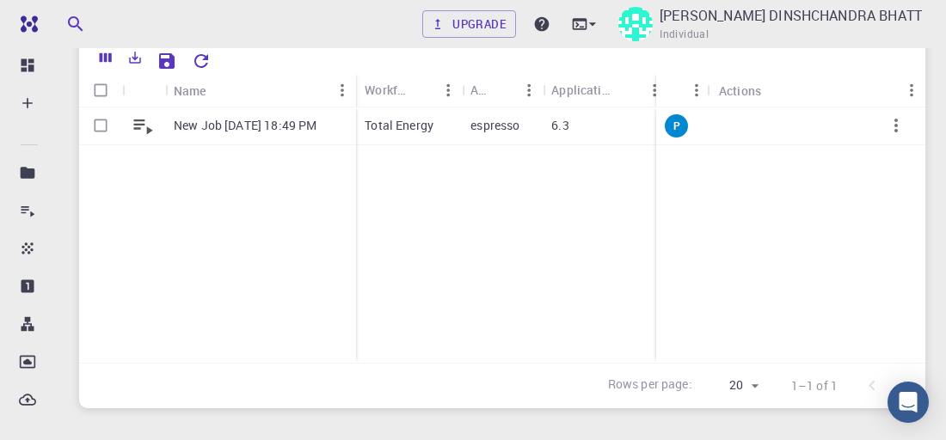
scroll to position [217, 0]
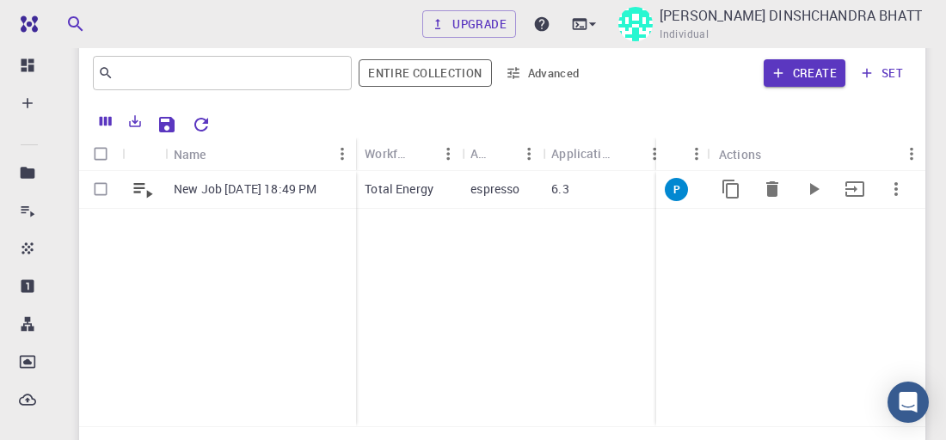
click at [205, 192] on p "New Job Sep 7, 2025, 18:49 PM" at bounding box center [245, 189] width 143 height 17
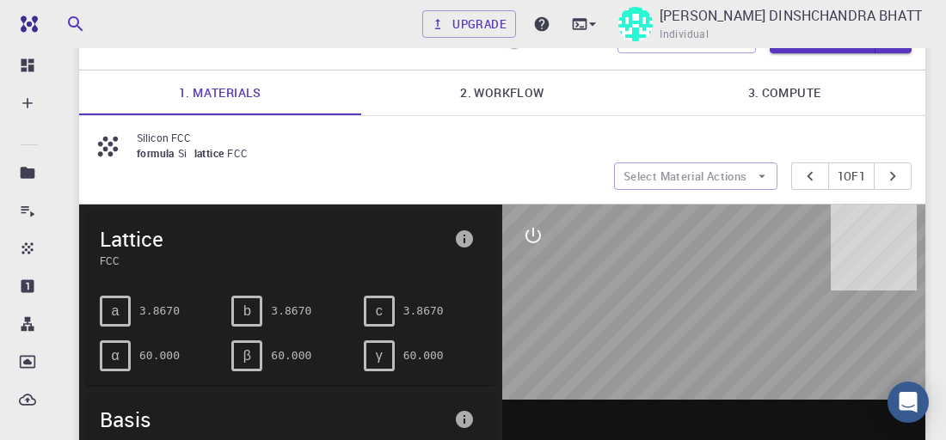
scroll to position [129, 0]
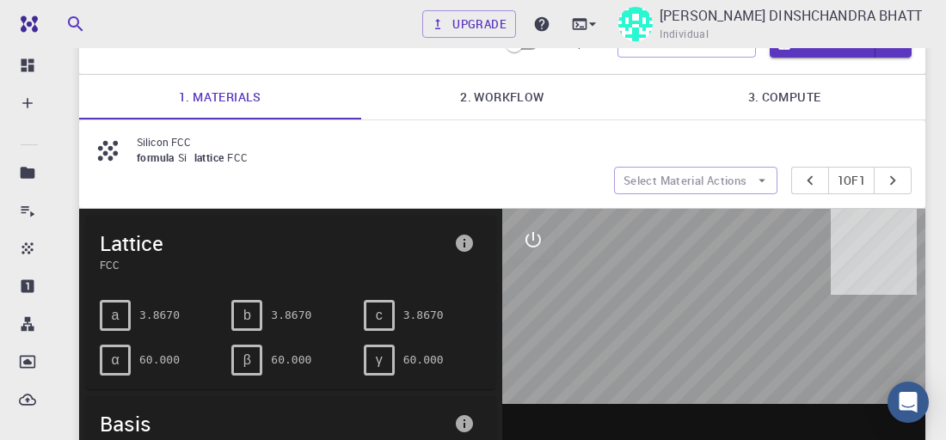
click at [170, 145] on p "Silicon FCC" at bounding box center [517, 141] width 761 height 15
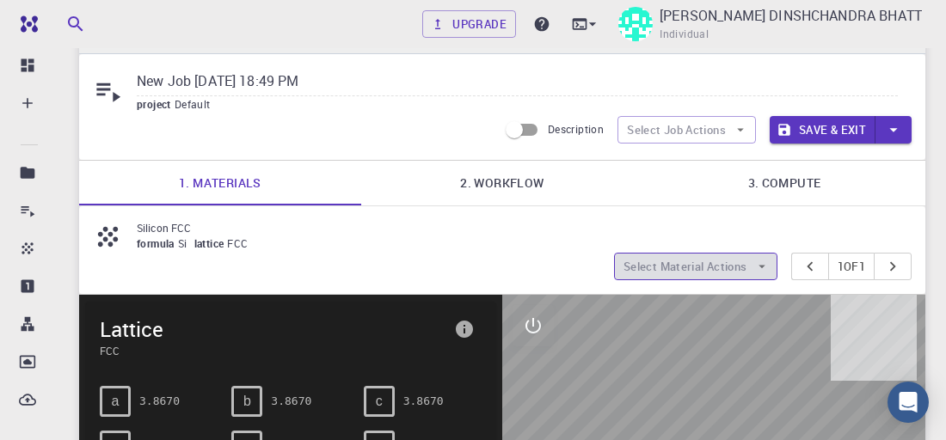
click at [655, 266] on button "Select Material Actions" at bounding box center [695, 267] width 163 height 28
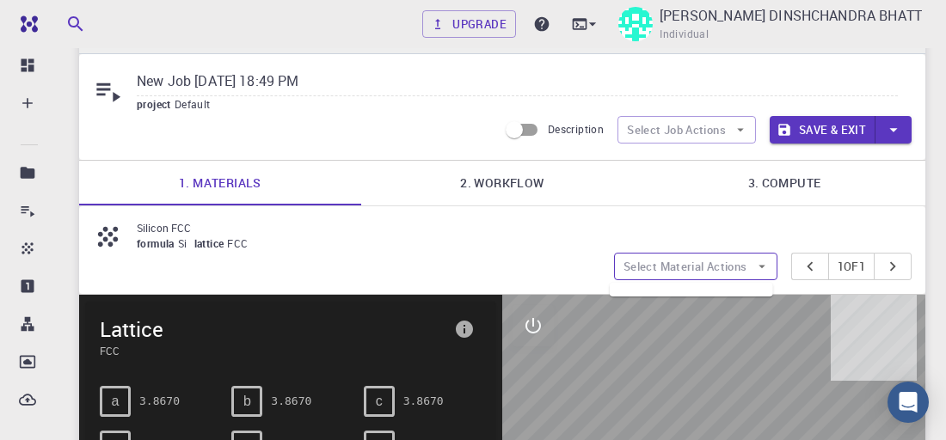
click at [665, 269] on button "Select Material Actions" at bounding box center [695, 267] width 163 height 28
click at [664, 272] on button "Select Material Actions" at bounding box center [695, 267] width 163 height 28
click at [542, 325] on icon "interactive" at bounding box center [533, 325] width 21 height 21
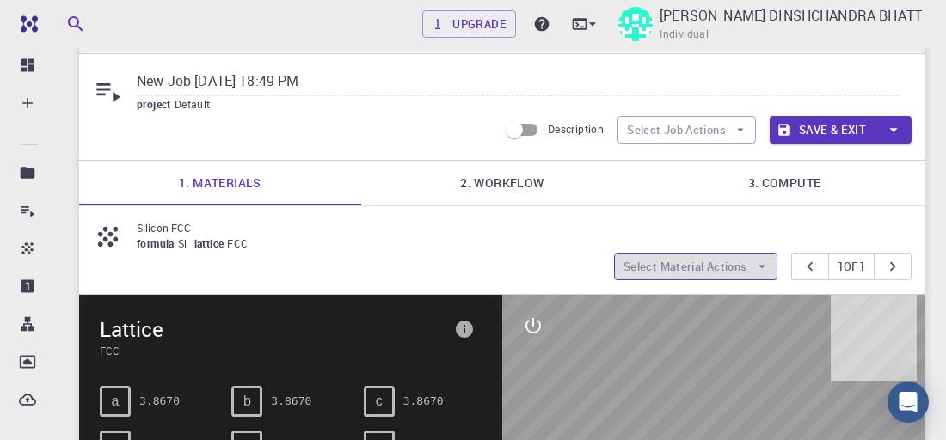
click at [640, 276] on button "Select Material Actions" at bounding box center [695, 267] width 163 height 28
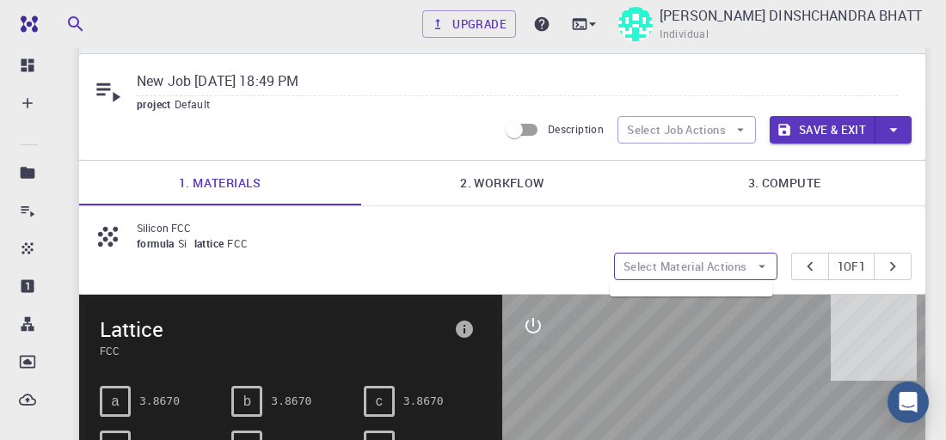
click at [649, 267] on button "Select Material Actions" at bounding box center [695, 267] width 163 height 28
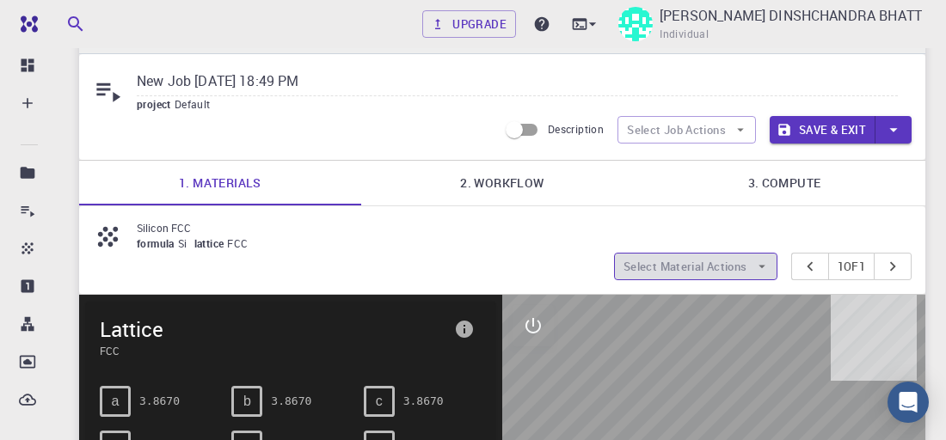
click at [745, 271] on button "Select Material Actions" at bounding box center [695, 267] width 163 height 28
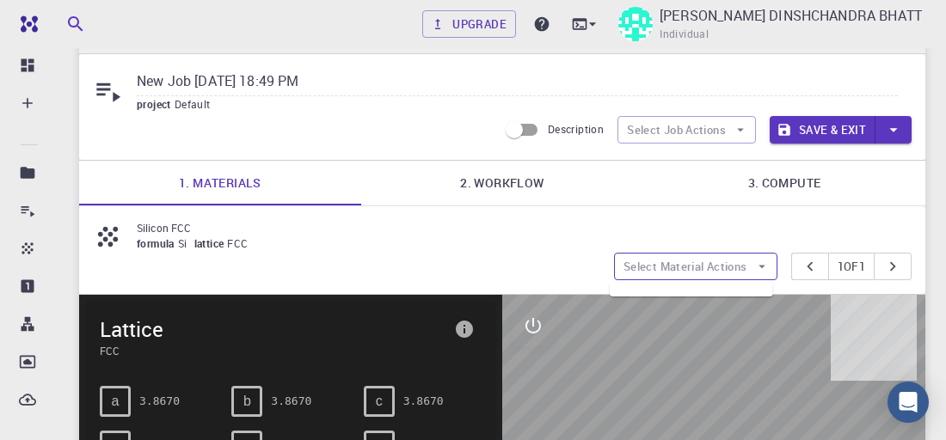
click at [747, 271] on button "Select Material Actions" at bounding box center [695, 267] width 163 height 28
click at [918, 260] on div "Silicon FCC formula Si lattice FCC Select Material Actions 1 of 1" at bounding box center [502, 250] width 846 height 88
click at [899, 274] on icon "pager" at bounding box center [892, 266] width 19 height 19
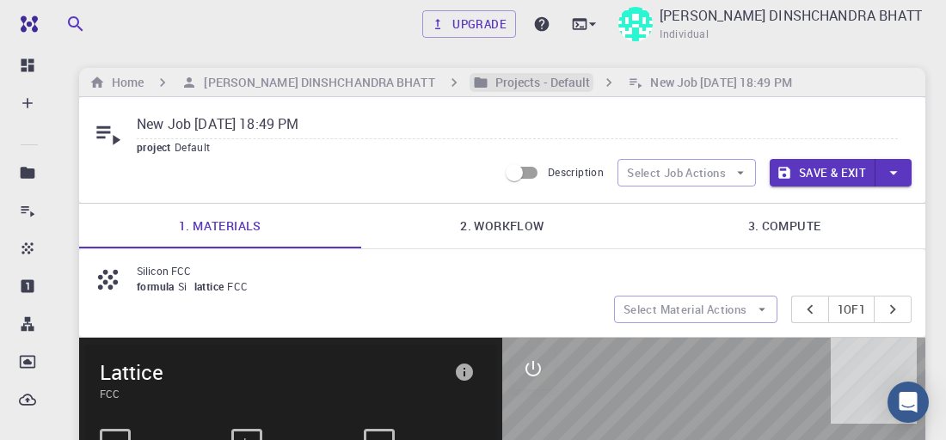
click at [501, 74] on h6 "Projects - Default" at bounding box center [539, 82] width 102 height 19
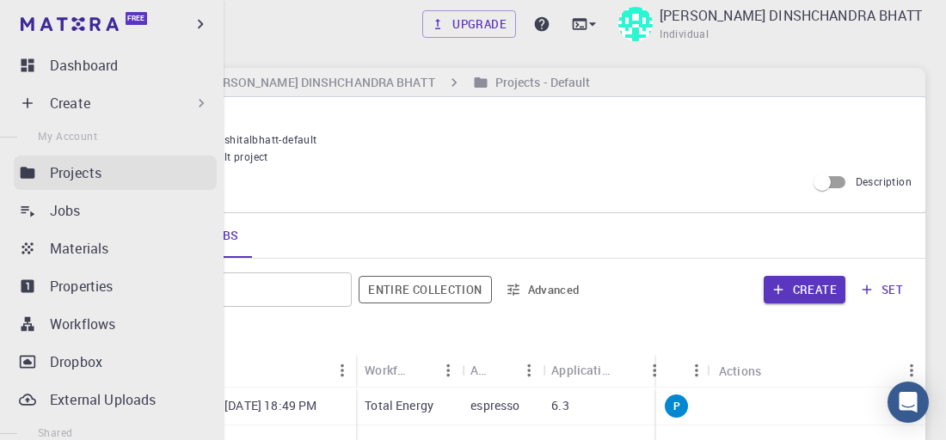
click at [51, 175] on p "Projects" at bounding box center [76, 172] width 52 height 21
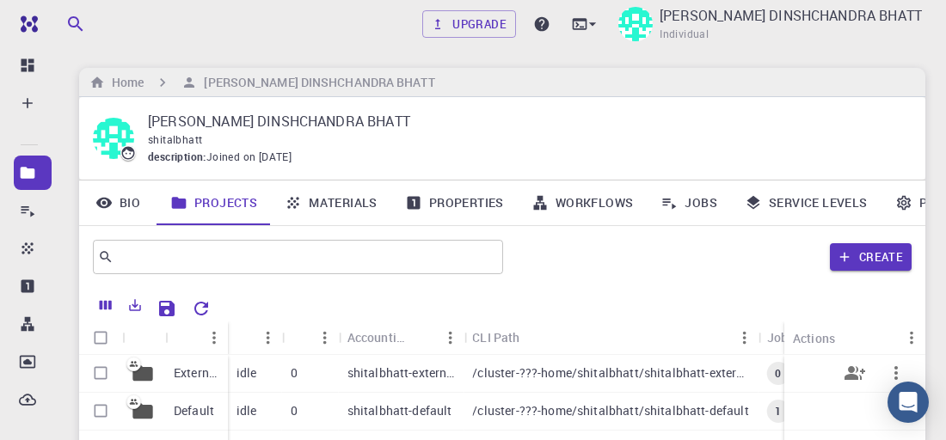
click at [514, 378] on p "/cluster-???-home/shitalbhatt/shitalbhatt-external" at bounding box center [610, 372] width 277 height 17
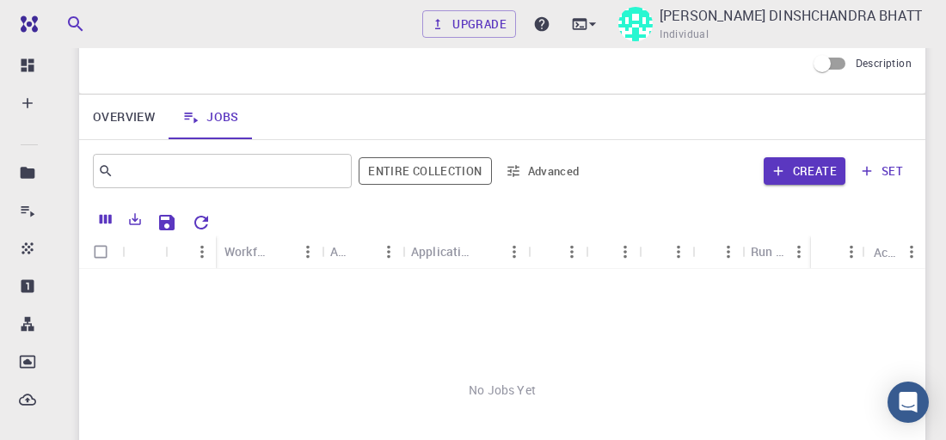
scroll to position [86, 0]
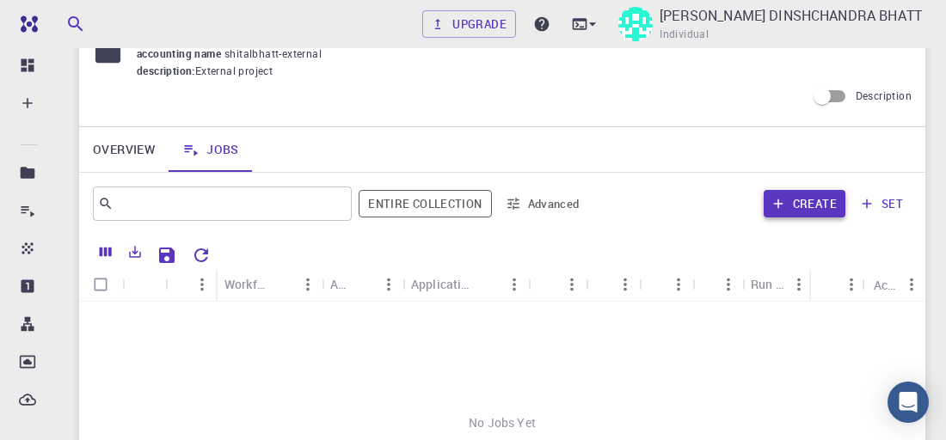
click at [780, 195] on button "Create" at bounding box center [804, 204] width 82 height 28
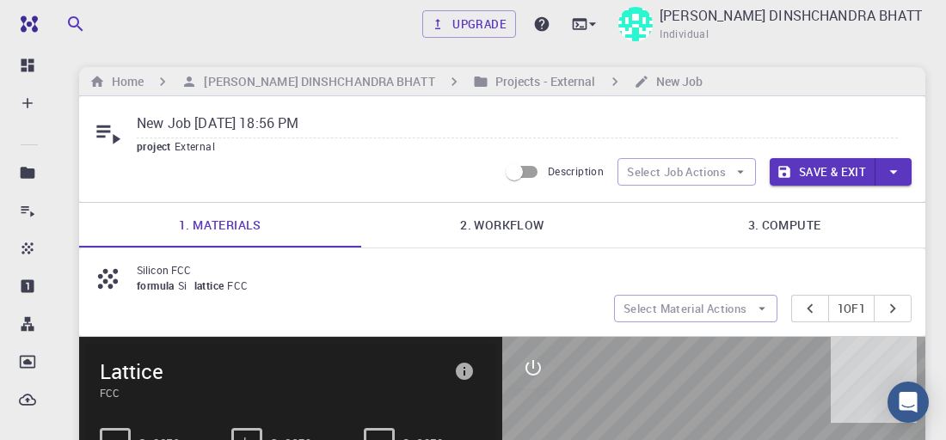
scroll to position [86, 0]
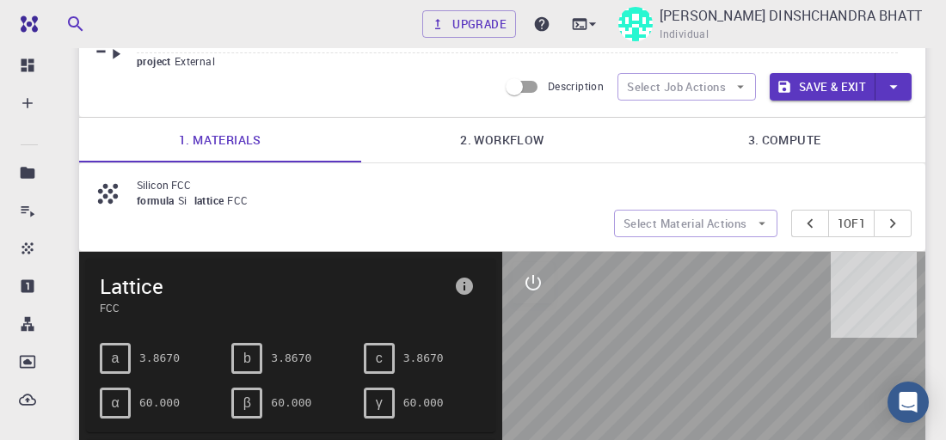
click at [173, 200] on span "formula" at bounding box center [157, 200] width 41 height 14
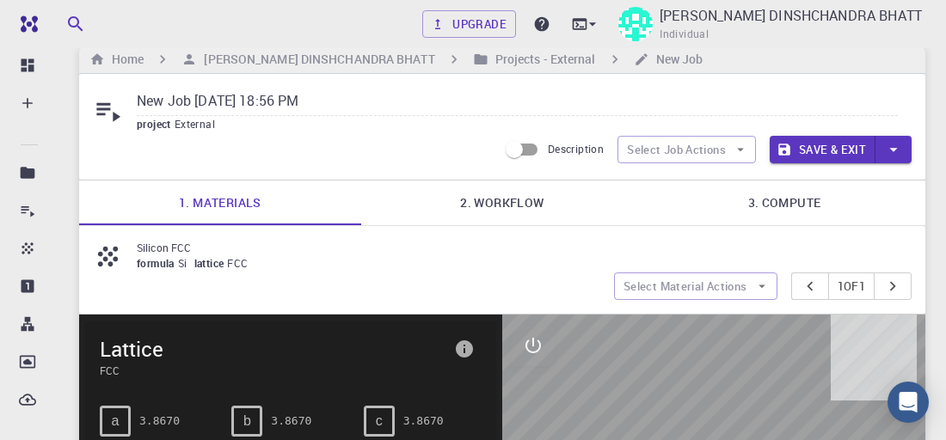
scroll to position [0, 0]
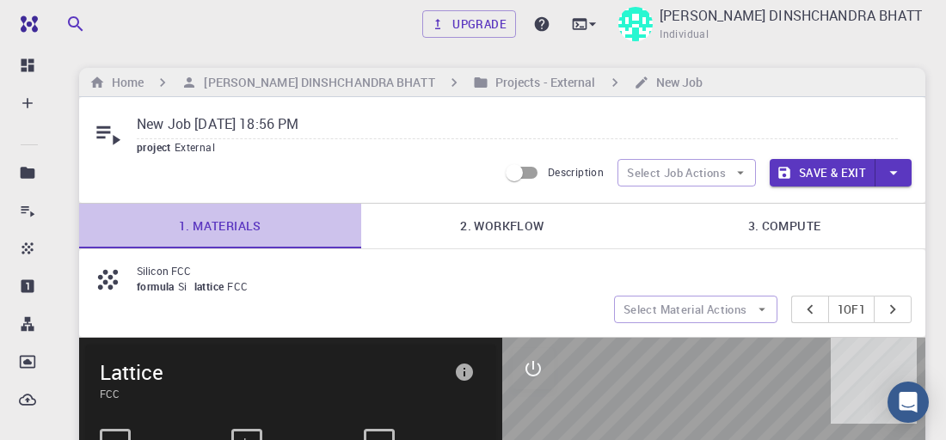
click at [211, 230] on link "1. Materials" at bounding box center [220, 226] width 282 height 45
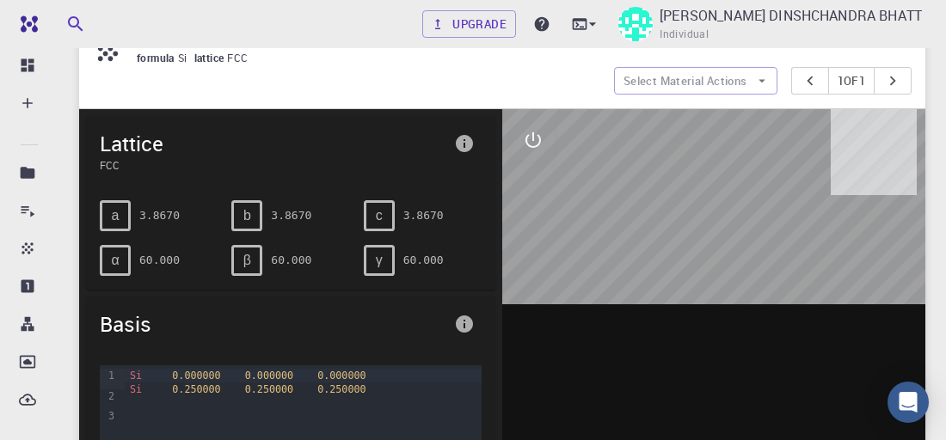
scroll to position [172, 0]
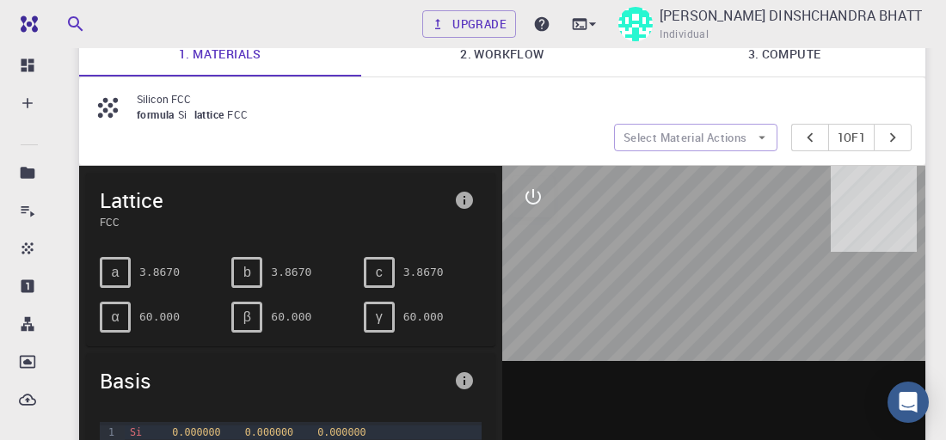
click at [757, 303] on div at bounding box center [713, 433] width 423 height 535
click at [717, 311] on div at bounding box center [713, 433] width 423 height 535
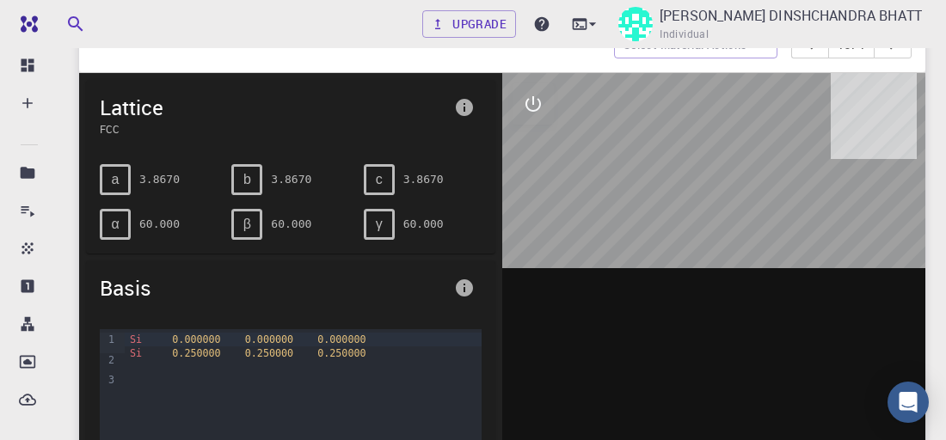
scroll to position [258, 0]
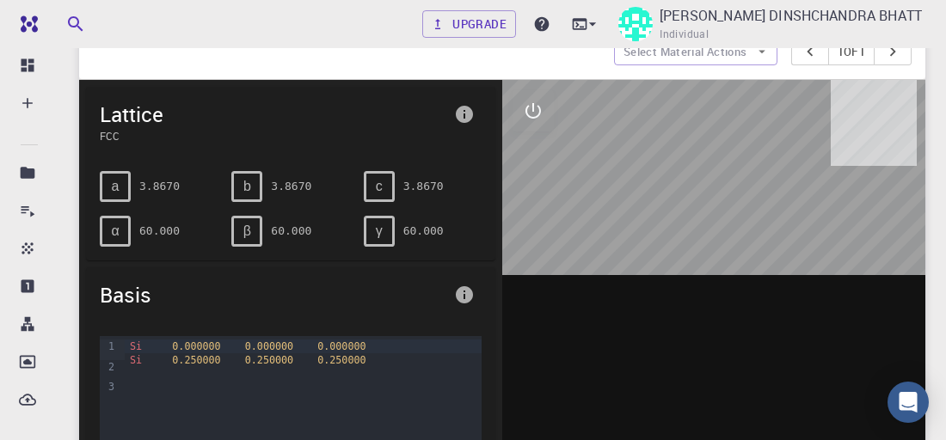
click at [153, 192] on pre "3.8670" at bounding box center [159, 186] width 40 height 30
click at [121, 187] on div "a" at bounding box center [115, 186] width 31 height 31
click at [217, 193] on div "b 3.8670" at bounding box center [283, 179] width 132 height 45
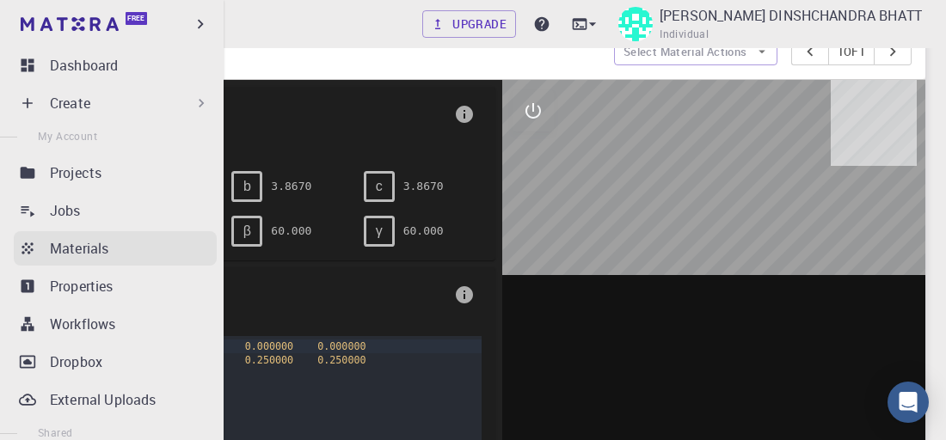
click at [82, 254] on p "Materials" at bounding box center [79, 248] width 58 height 21
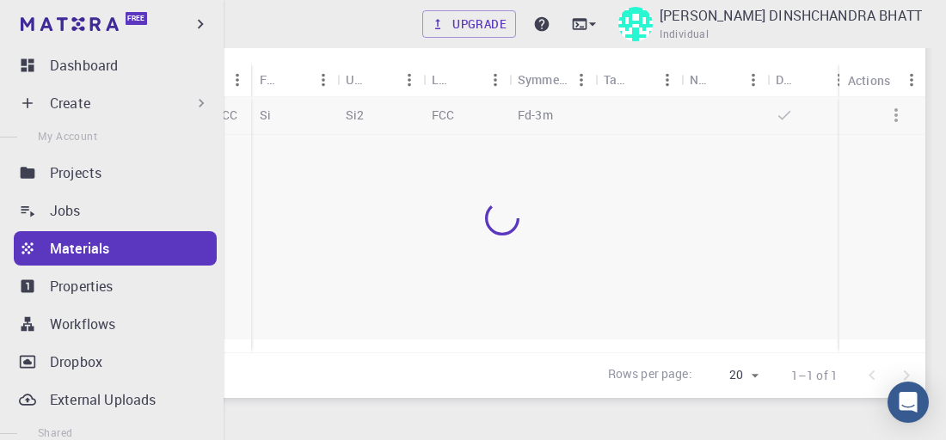
click at [82, 254] on p "Materials" at bounding box center [79, 248] width 59 height 21
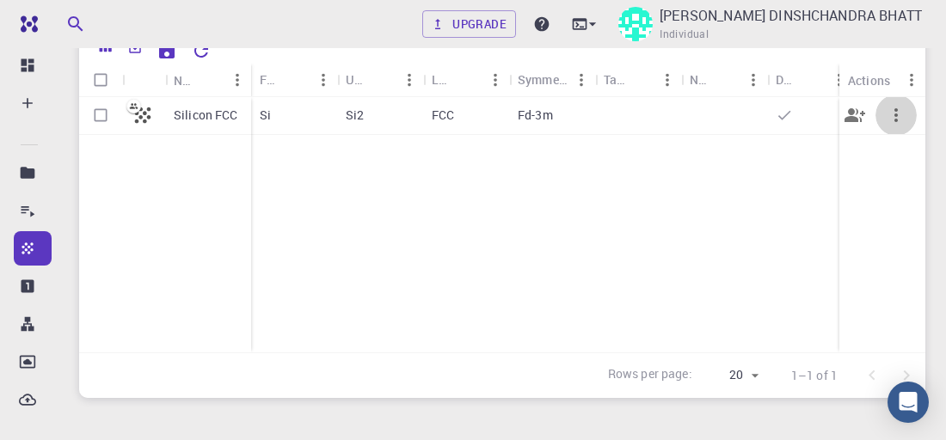
click at [892, 114] on icon "button" at bounding box center [895, 115] width 21 height 21
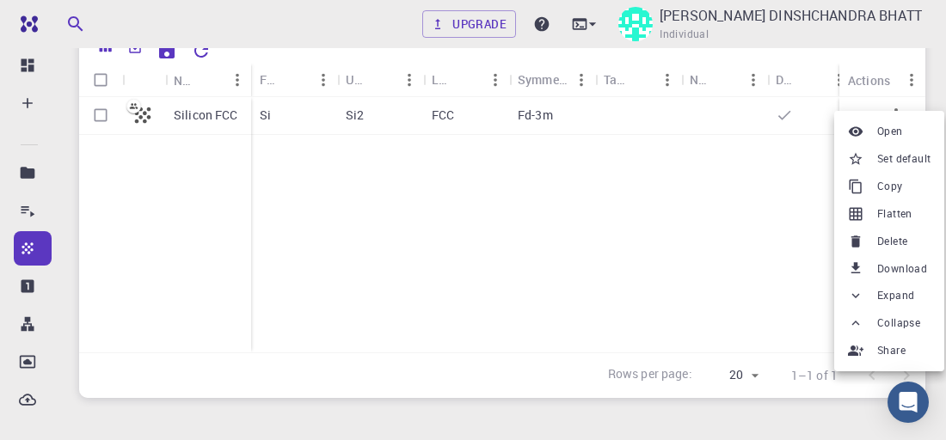
click at [421, 112] on div at bounding box center [473, 220] width 946 height 440
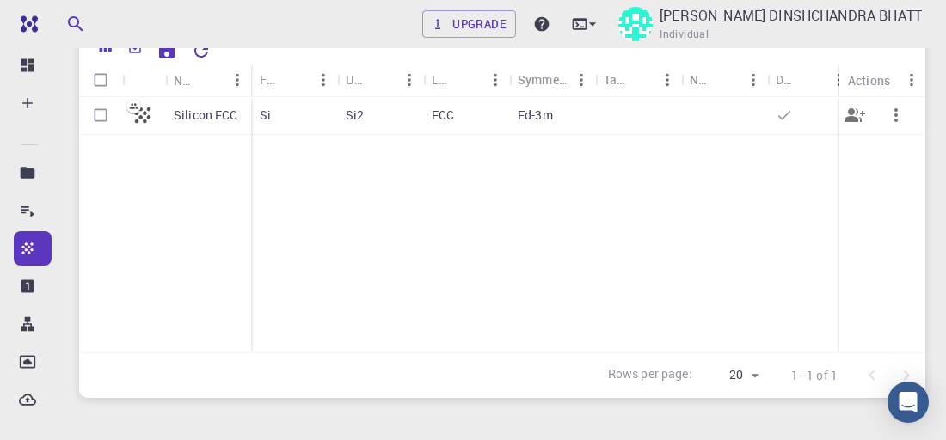
click at [197, 113] on p "Silicon FCC" at bounding box center [206, 115] width 64 height 17
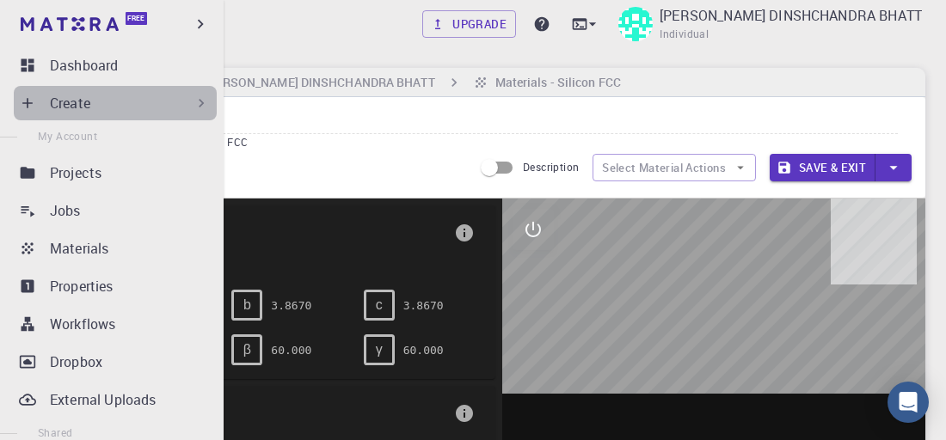
click at [127, 109] on div "Create" at bounding box center [130, 103] width 160 height 21
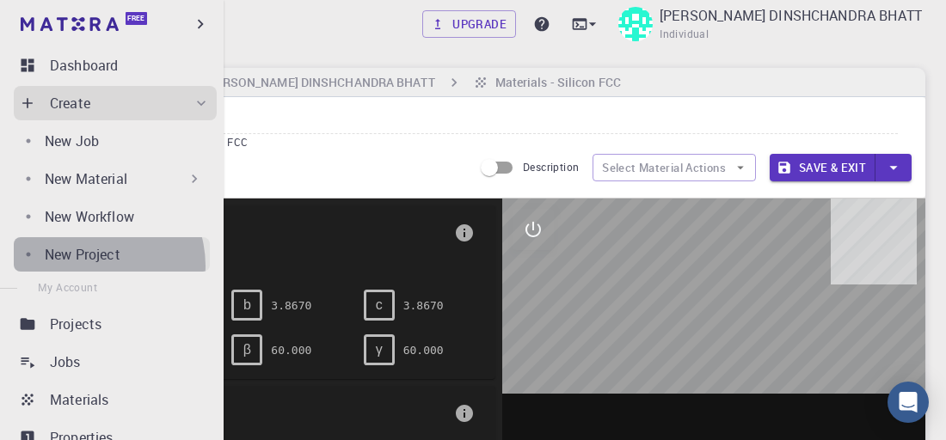
click at [92, 266] on link "New Project" at bounding box center [112, 254] width 196 height 34
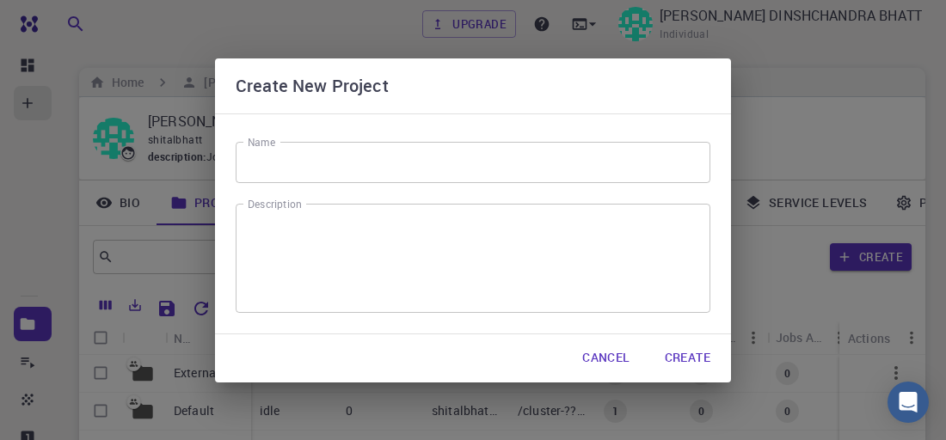
click at [89, 258] on div "Create New Project Name Name Description x Description Cancel Create" at bounding box center [473, 220] width 946 height 440
click at [455, 168] on input "Name" at bounding box center [473, 162] width 475 height 41
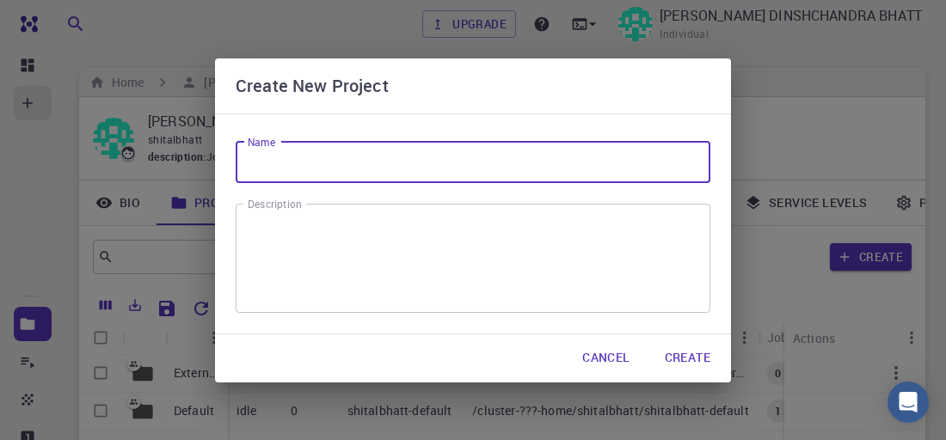
click at [433, 150] on input "Name" at bounding box center [473, 162] width 475 height 41
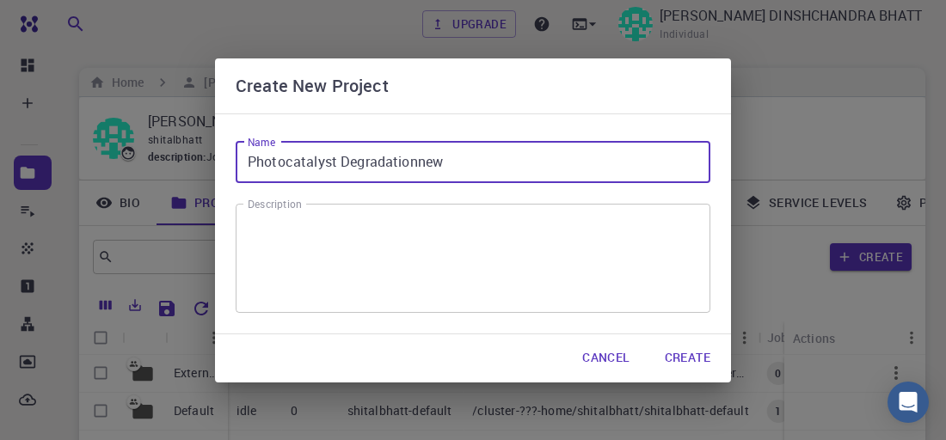
type input "Photocatalyst Degradationnew"
click at [678, 358] on button "Create" at bounding box center [687, 358] width 73 height 34
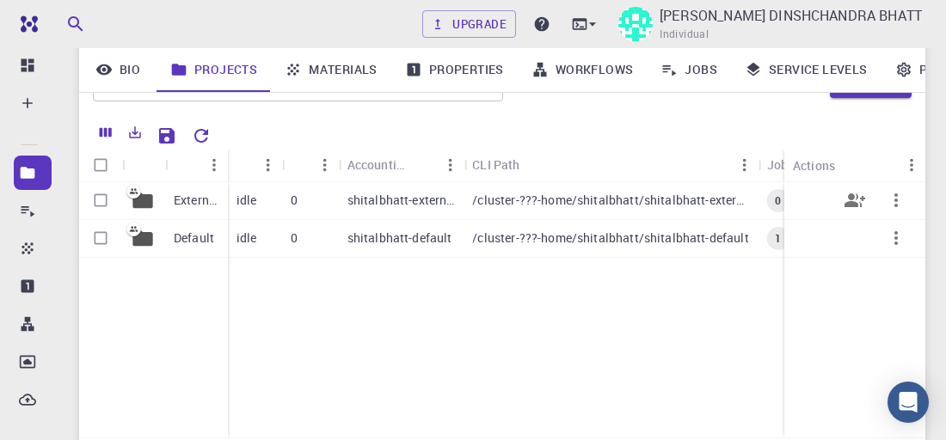
scroll to position [86, 0]
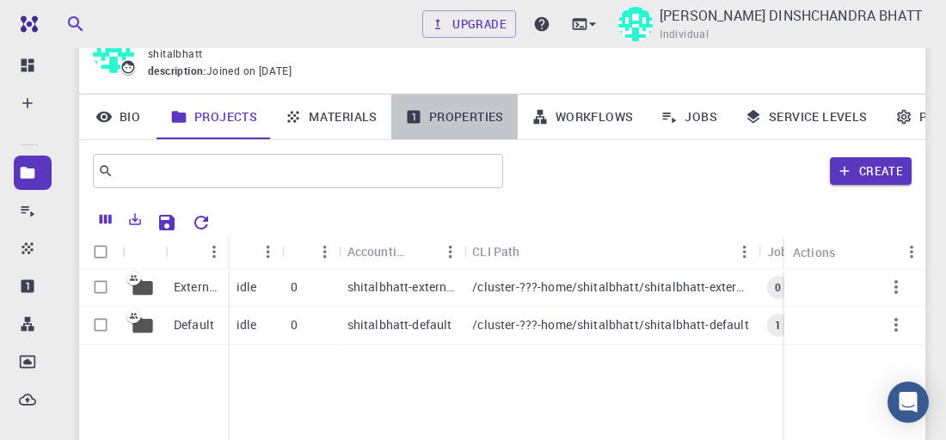
click at [444, 116] on link "Properties" at bounding box center [454, 117] width 126 height 45
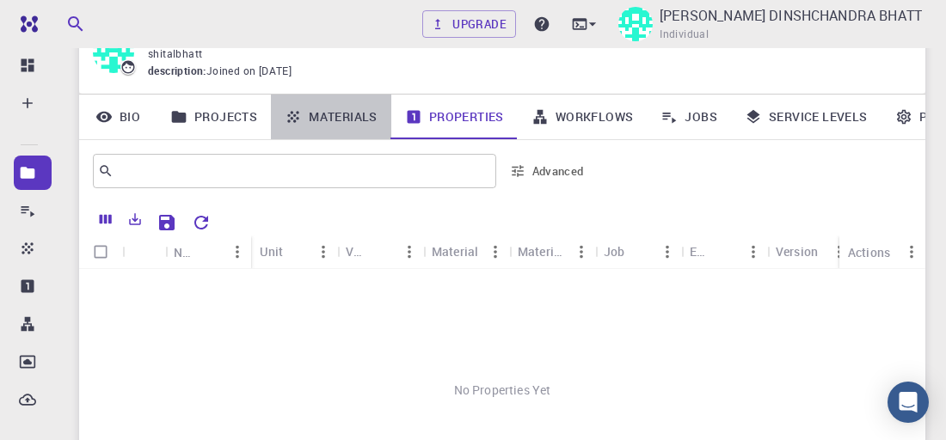
click at [355, 127] on link "Materials" at bounding box center [331, 117] width 120 height 45
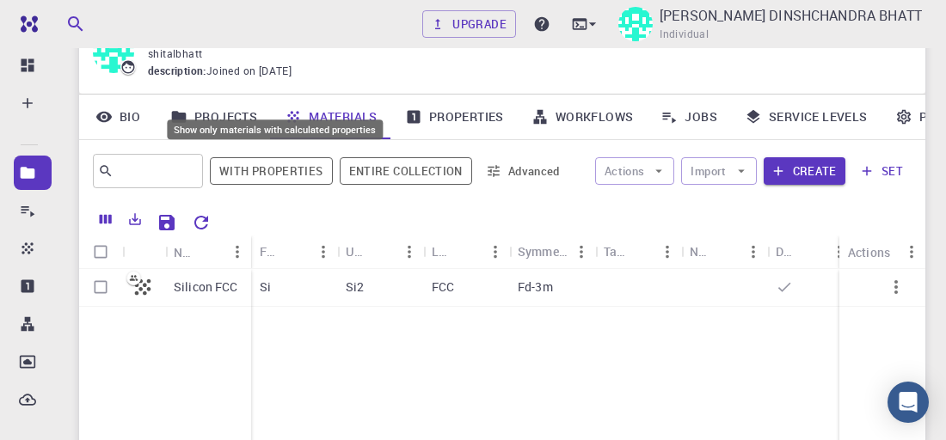
click at [240, 127] on div "Show only materials with calculated properties" at bounding box center [275, 129] width 216 height 20
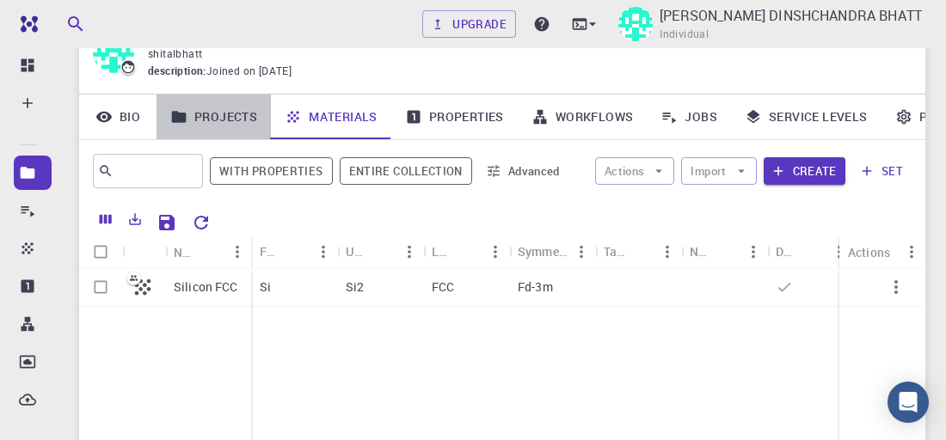
click at [240, 112] on link "Projects" at bounding box center [213, 117] width 114 height 45
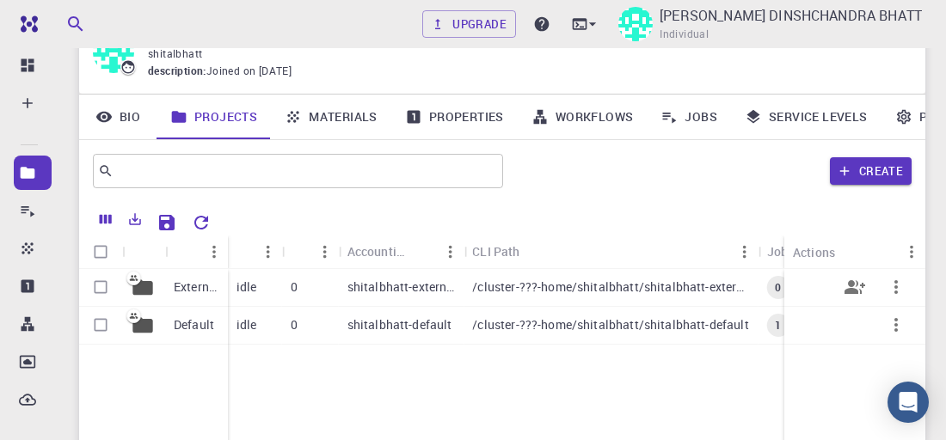
click at [161, 294] on div at bounding box center [143, 288] width 43 height 38
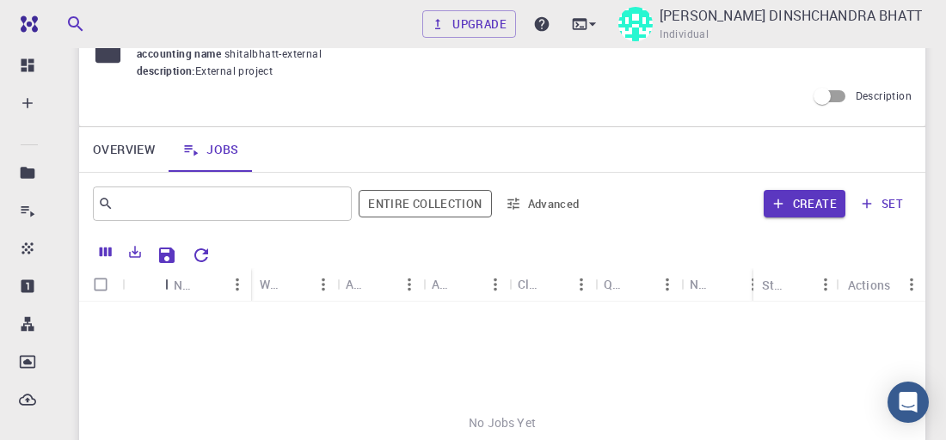
click at [161, 294] on div "Icon" at bounding box center [166, 285] width 17 height 34
